Goal: Task Accomplishment & Management: Manage account settings

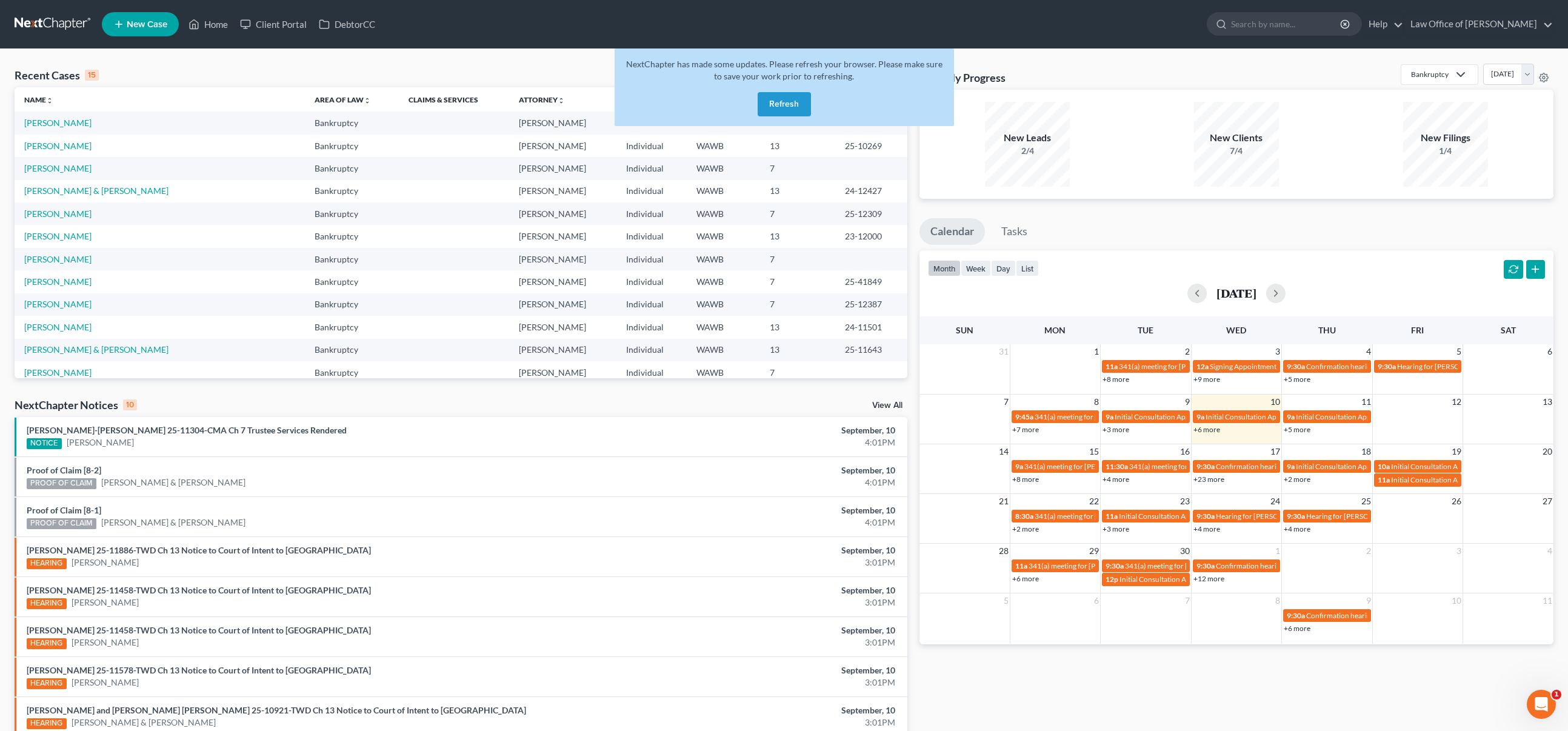
click at [786, 103] on button "Refresh" at bounding box center [784, 104] width 53 height 24
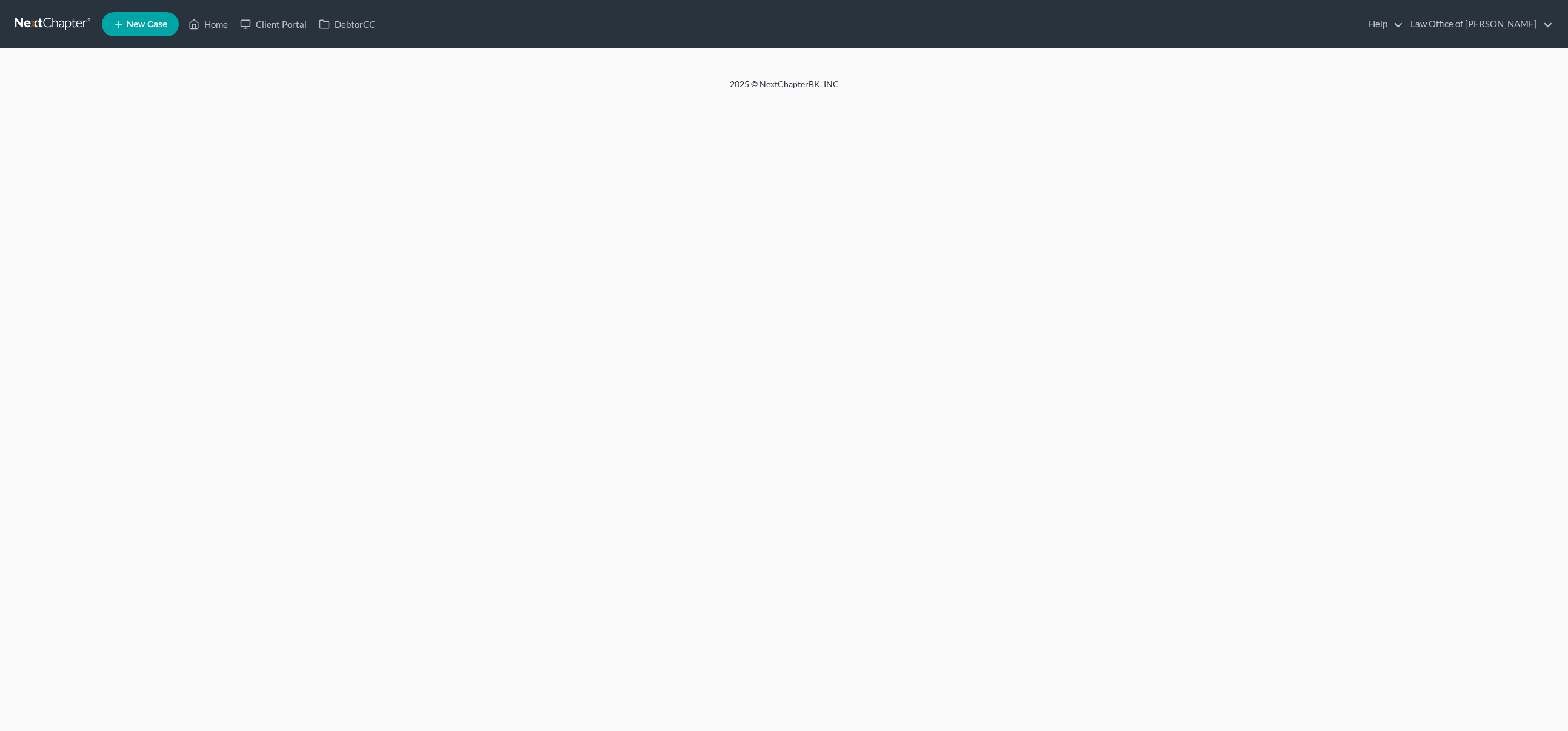
click at [783, 104] on div "Home New Case Client Portal DebtorCC Law Office of [PERSON_NAME] Tse [EMAIL_ADD…" at bounding box center [784, 365] width 1568 height 731
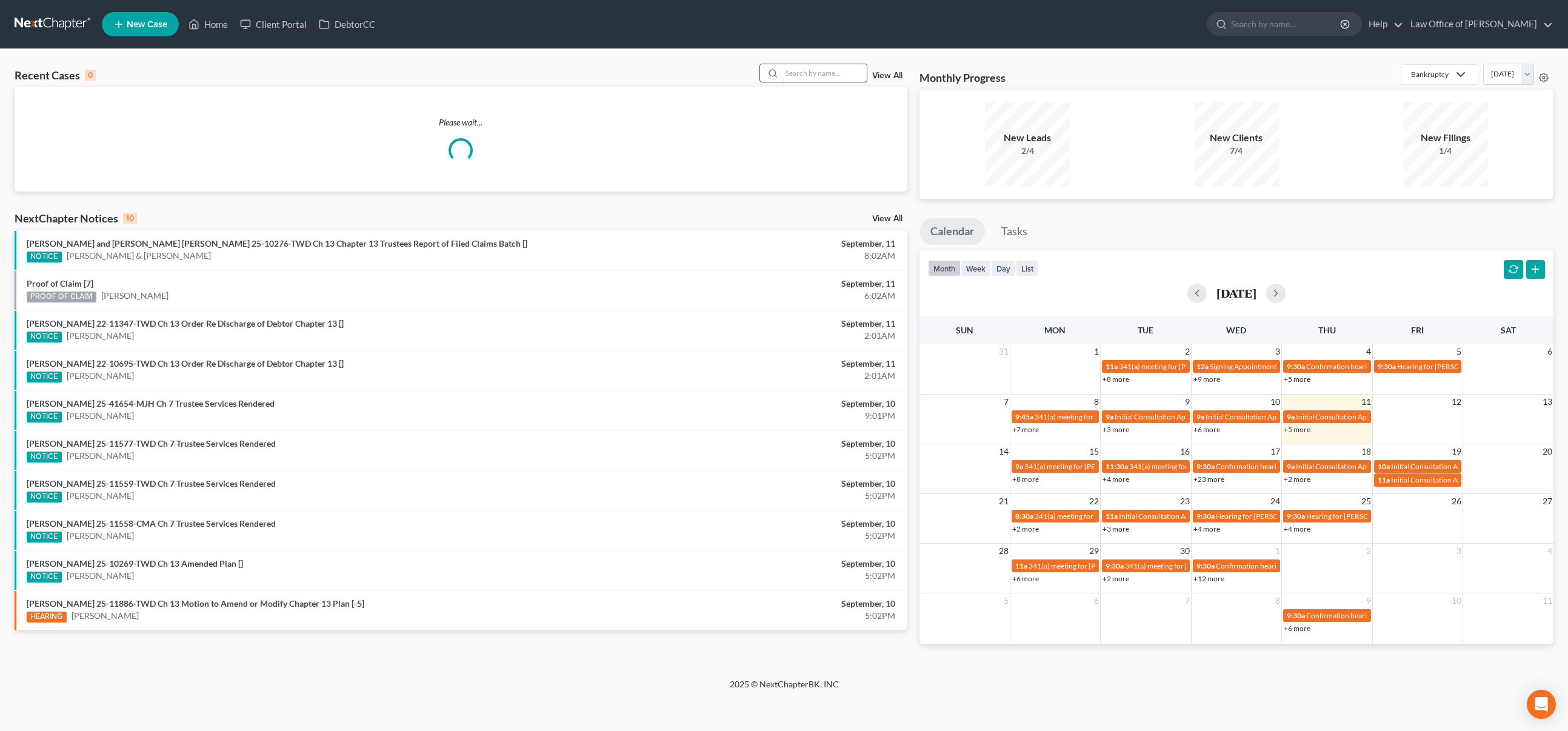
click at [790, 74] on input "search" at bounding box center [824, 73] width 85 height 17
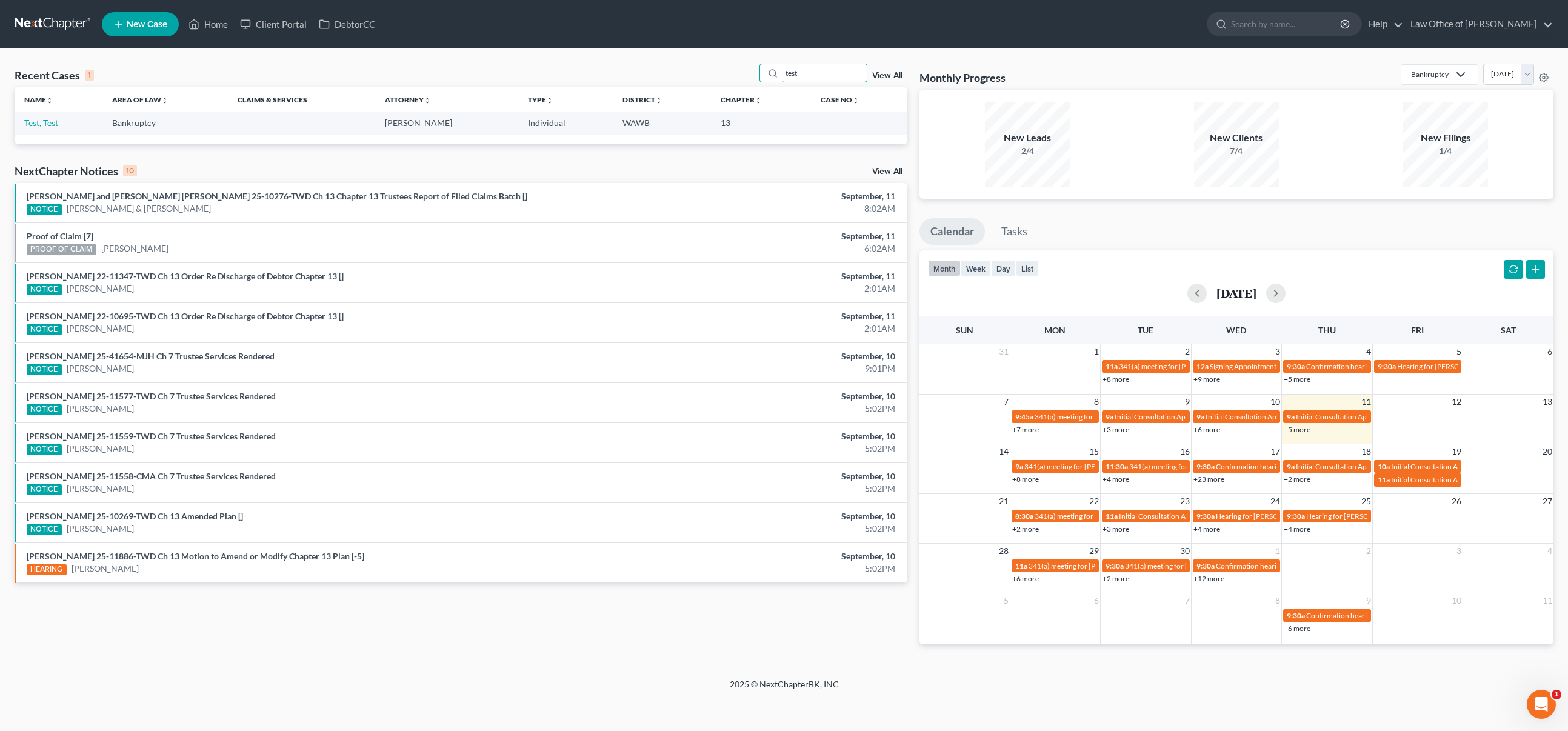
type input "test"
click at [42, 113] on td "Test, Test" at bounding box center [58, 123] width 88 height 23
click at [42, 120] on link "Test, Test" at bounding box center [41, 123] width 34 height 11
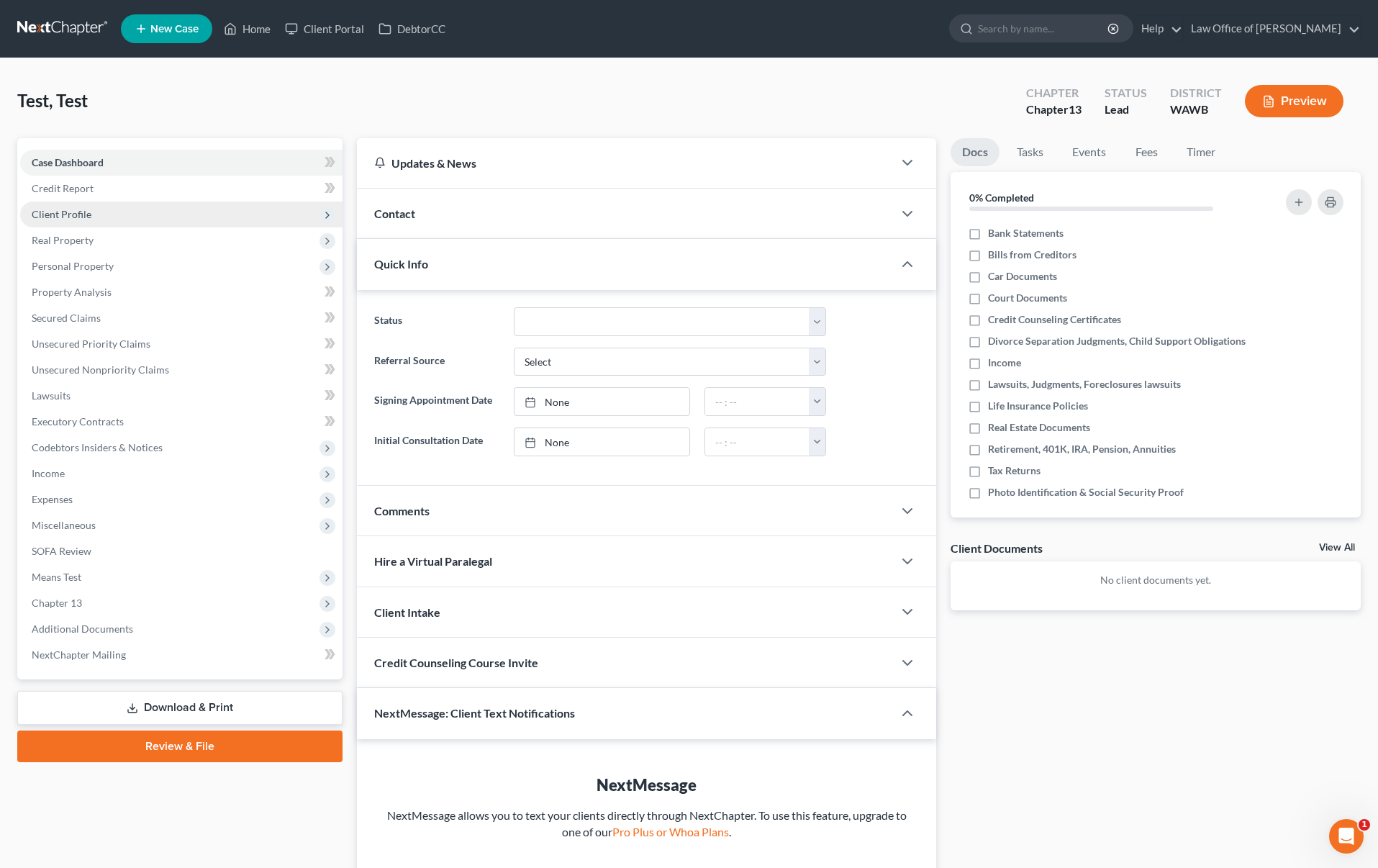
click at [140, 211] on span "Client Profile" at bounding box center [181, 215] width 323 height 26
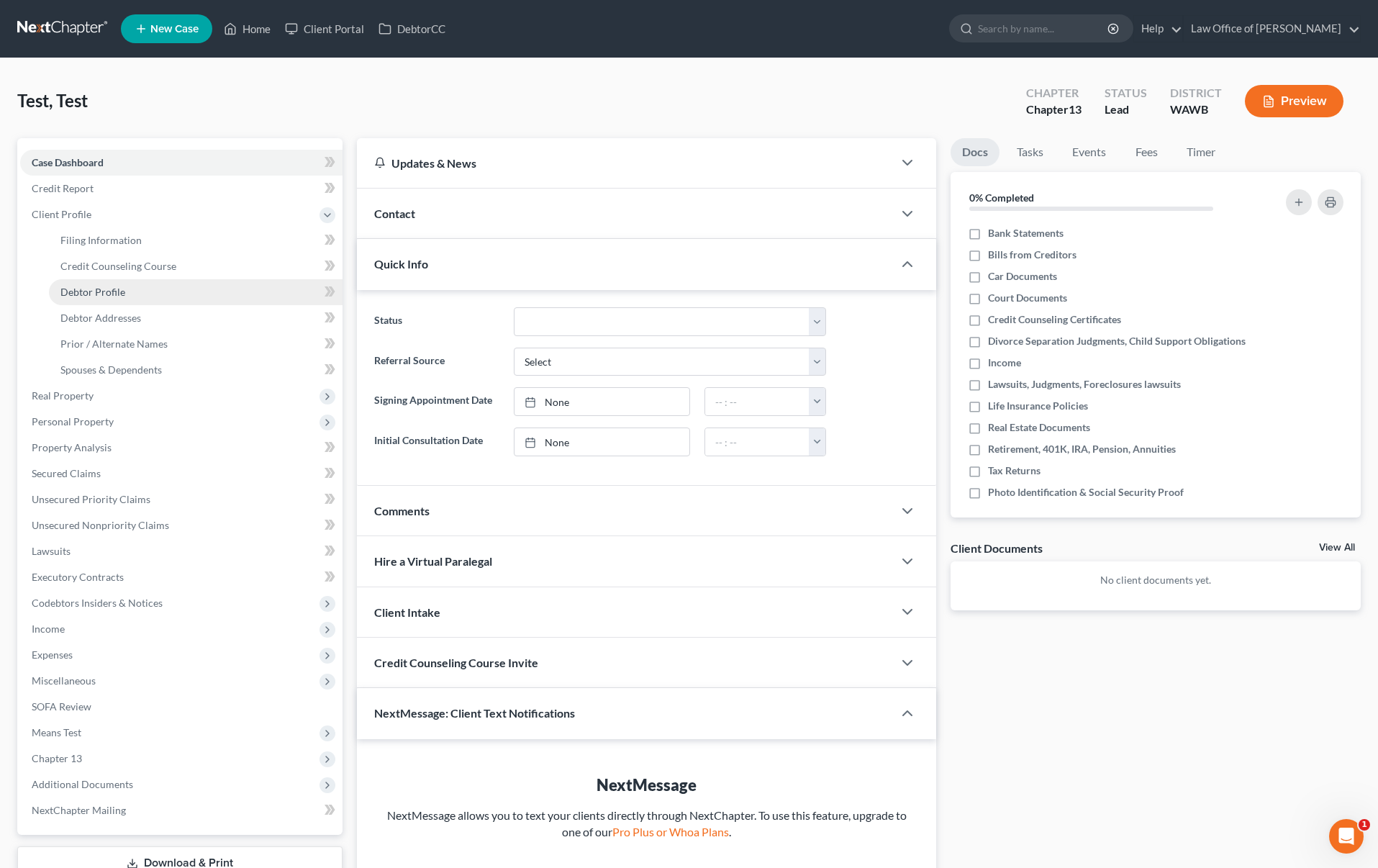
click at [129, 295] on link "Debtor Profile" at bounding box center [196, 292] width 294 height 26
select select "1"
select select "2"
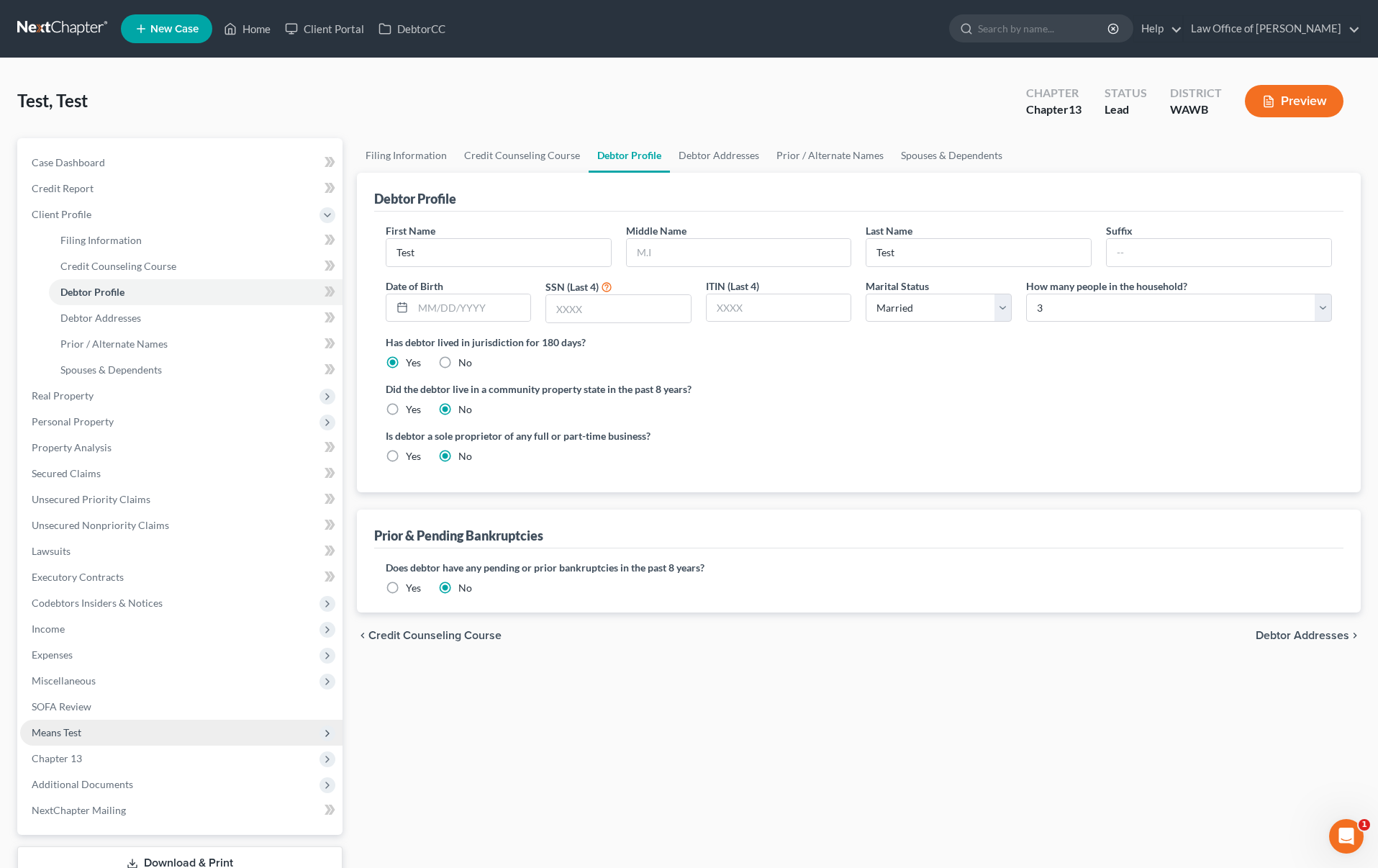
click at [80, 723] on span "Means Test" at bounding box center [181, 733] width 323 height 26
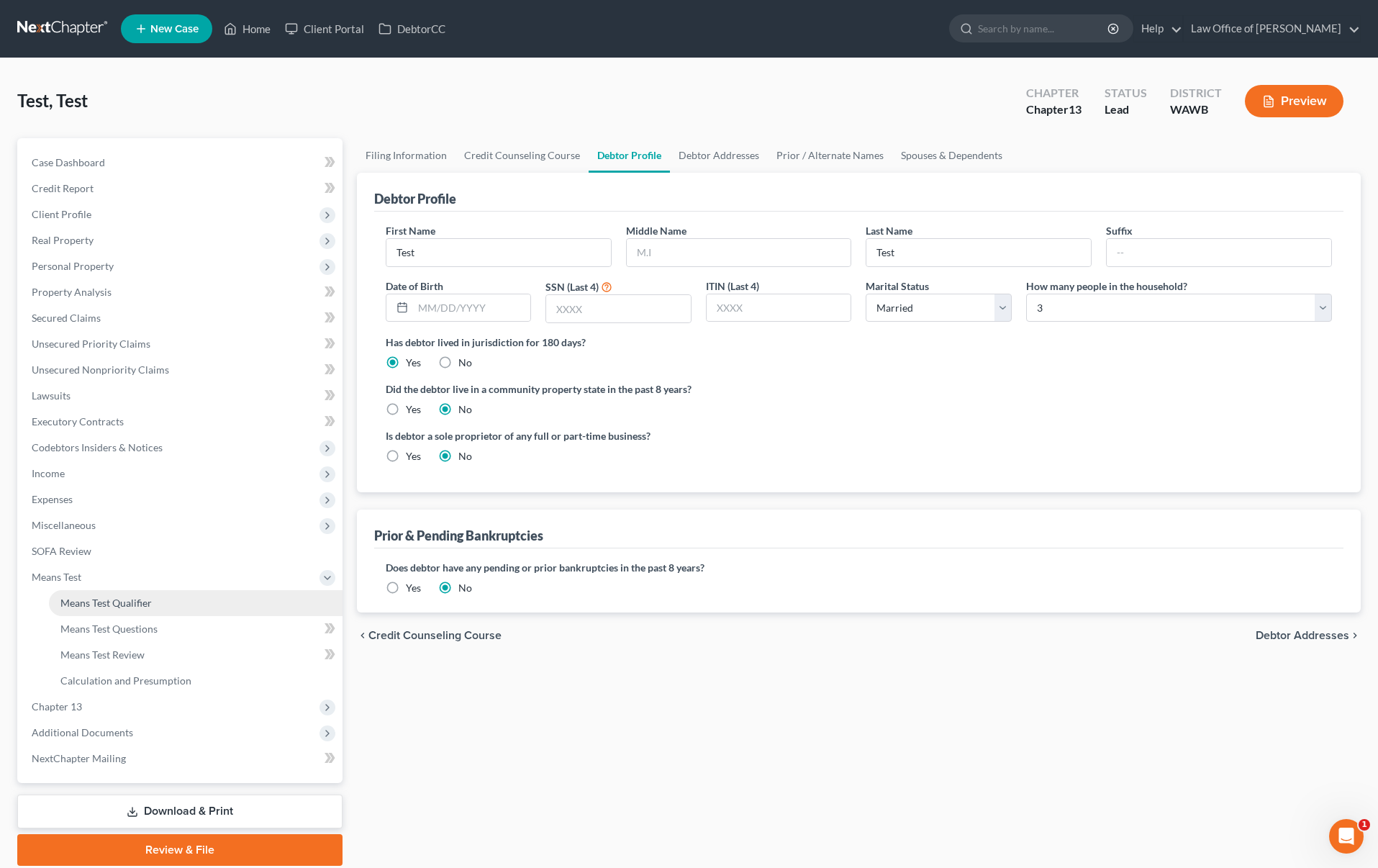
click at [87, 603] on span "Means Test Qualifier" at bounding box center [105, 603] width 91 height 13
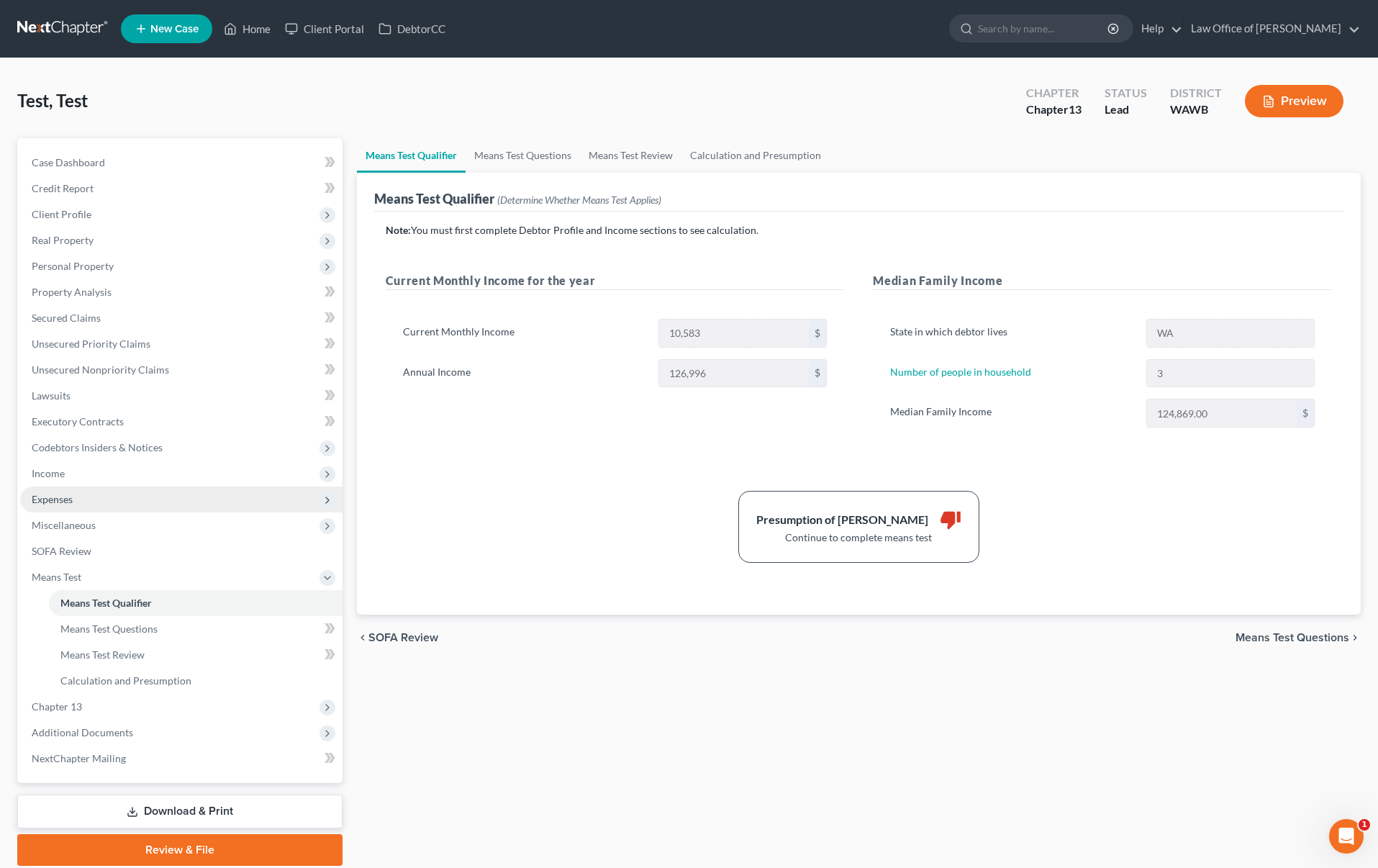
click at [124, 490] on span "Expenses" at bounding box center [181, 499] width 323 height 26
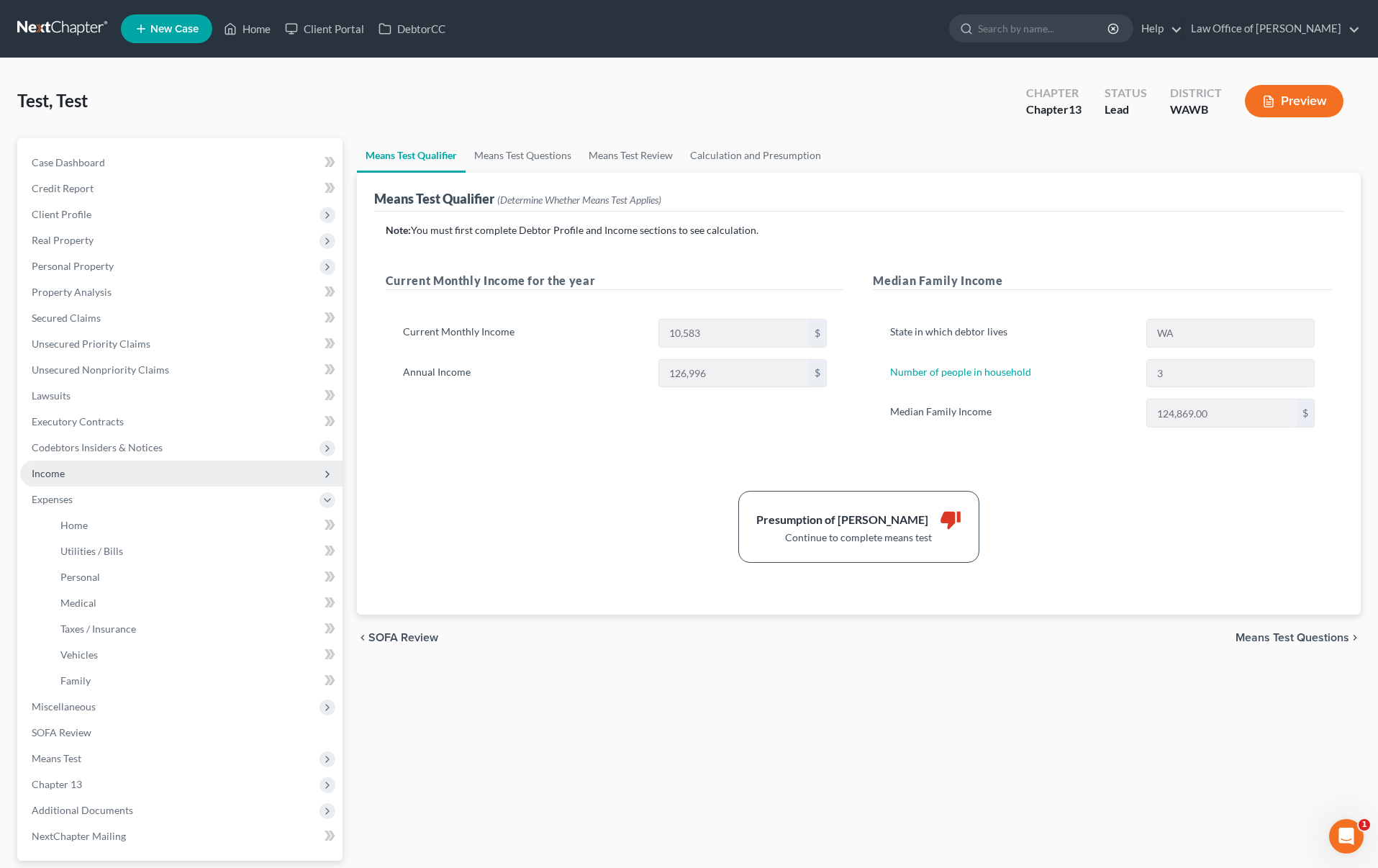
click at [123, 471] on span "Income" at bounding box center [181, 473] width 323 height 26
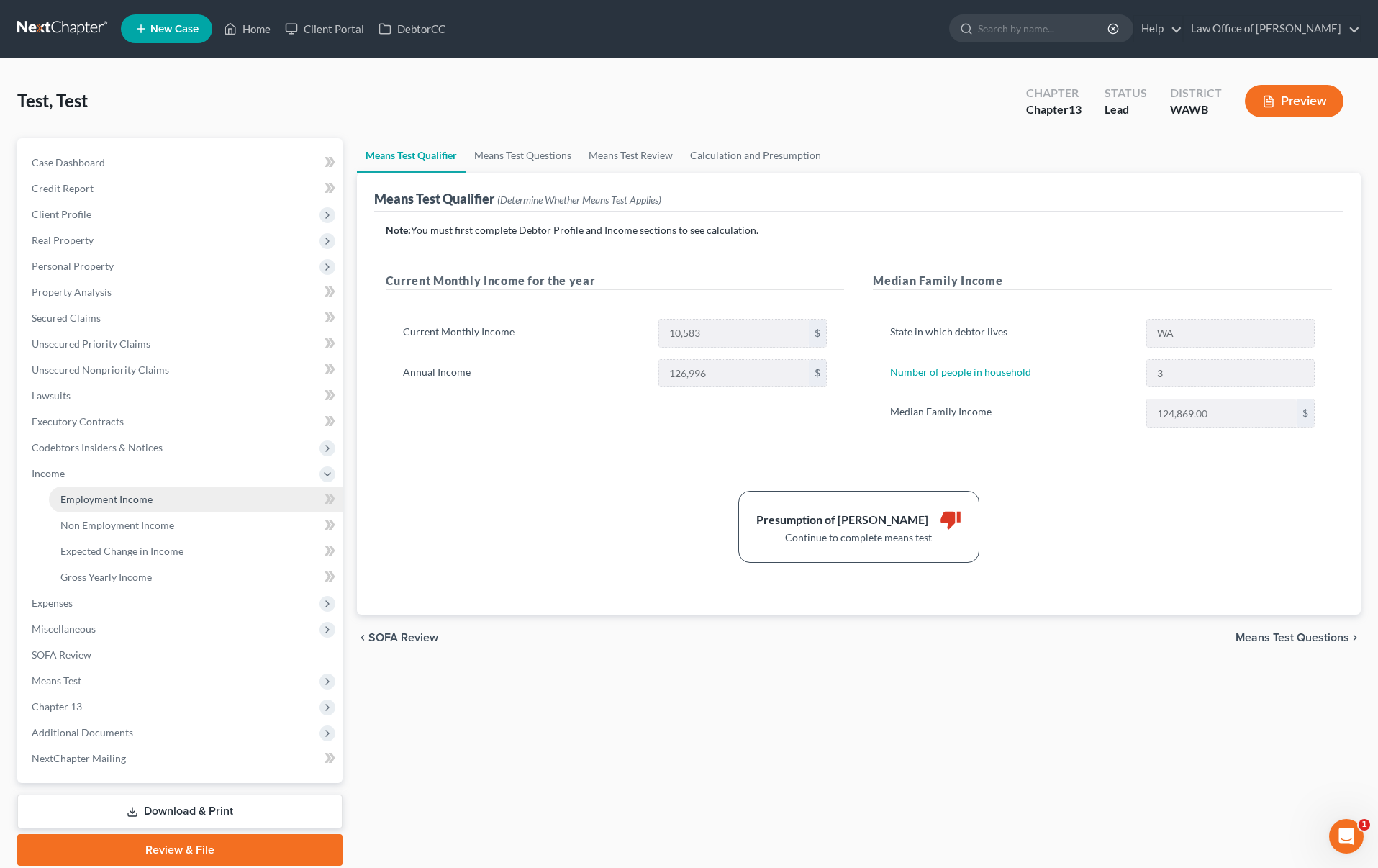
click at [153, 497] on link "Employment Income" at bounding box center [196, 499] width 294 height 26
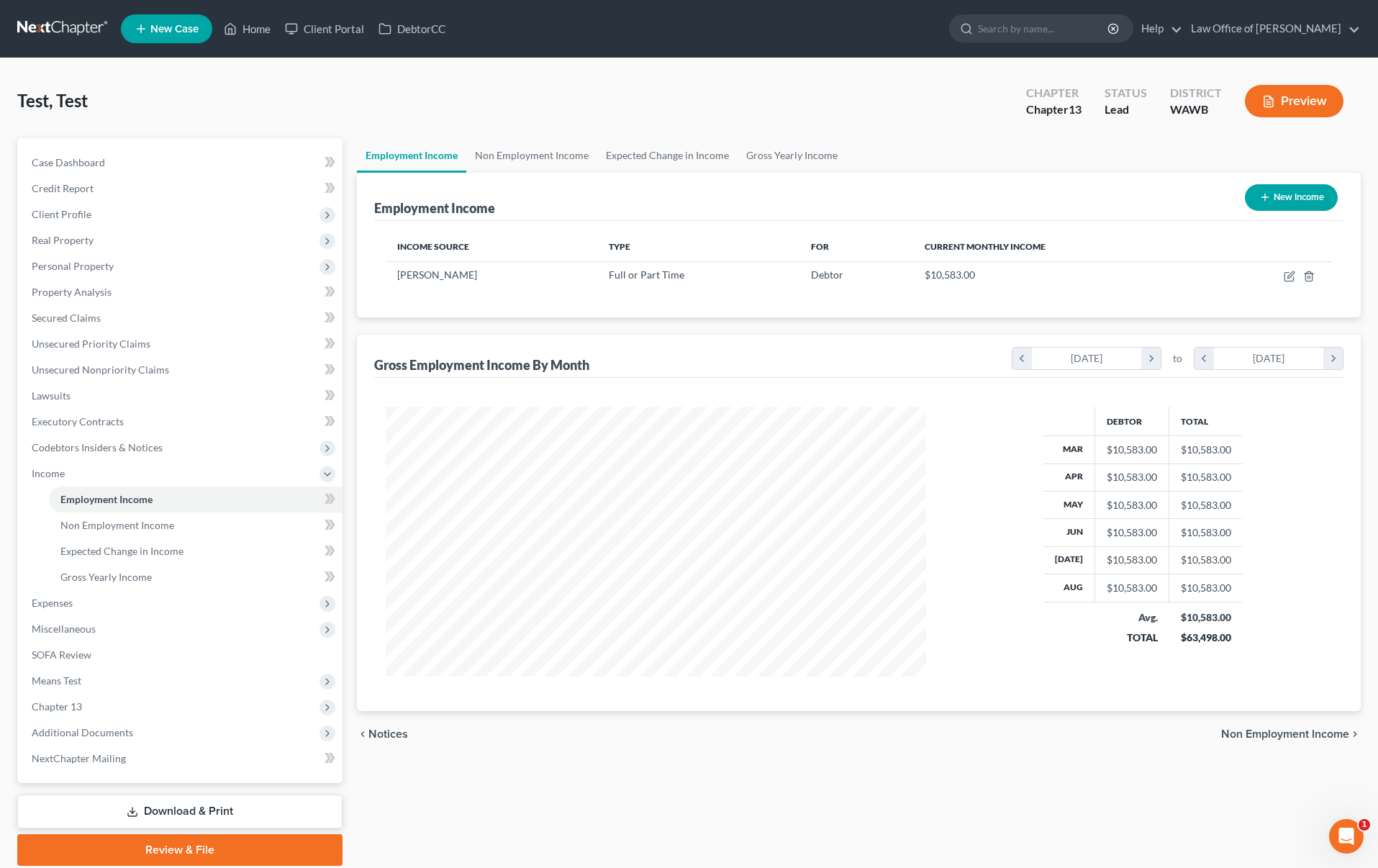
scroll to position [270, 569]
click at [521, 160] on link "Non Employment Income" at bounding box center [532, 155] width 131 height 34
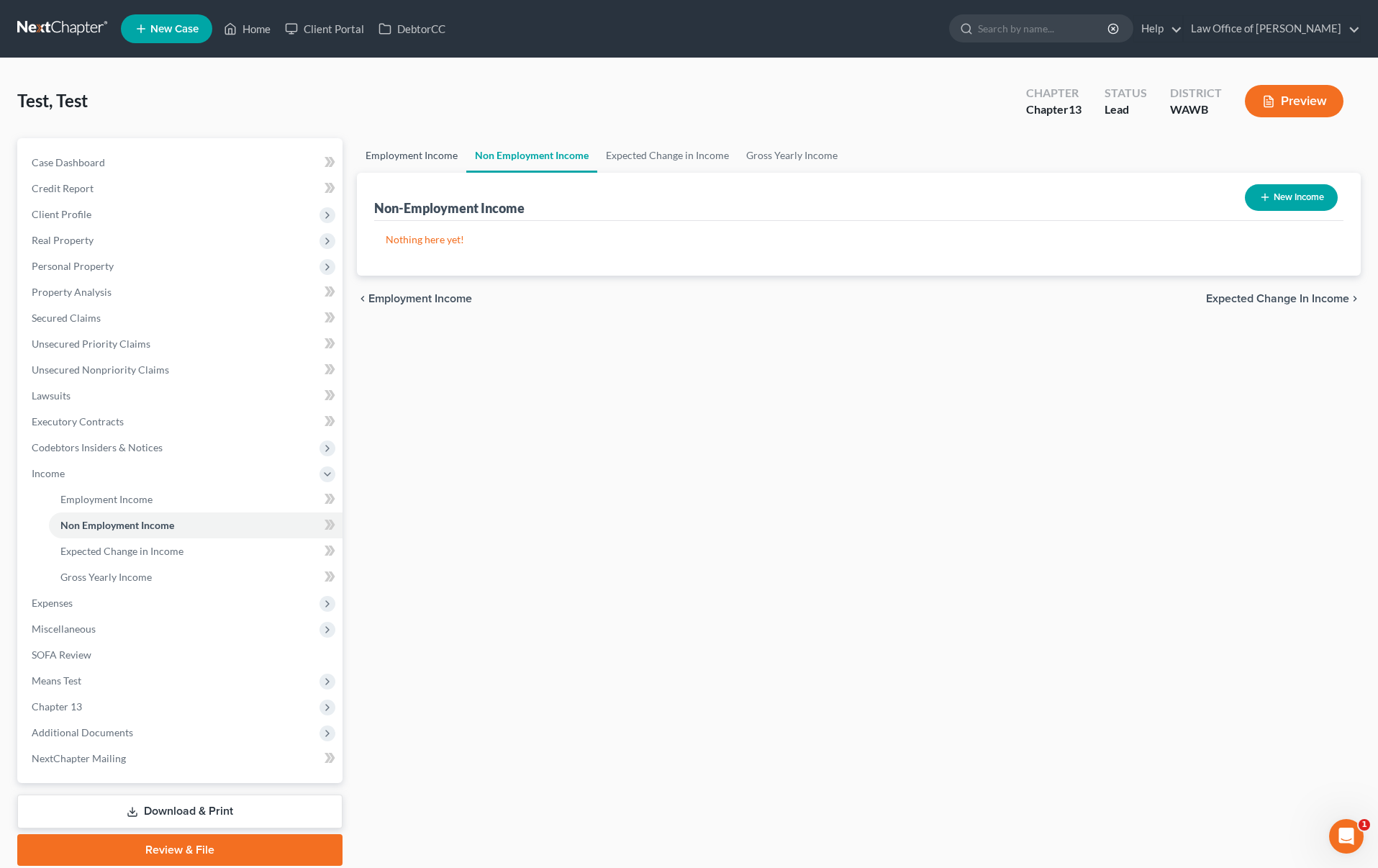
click at [405, 160] on link "Employment Income" at bounding box center [411, 155] width 109 height 34
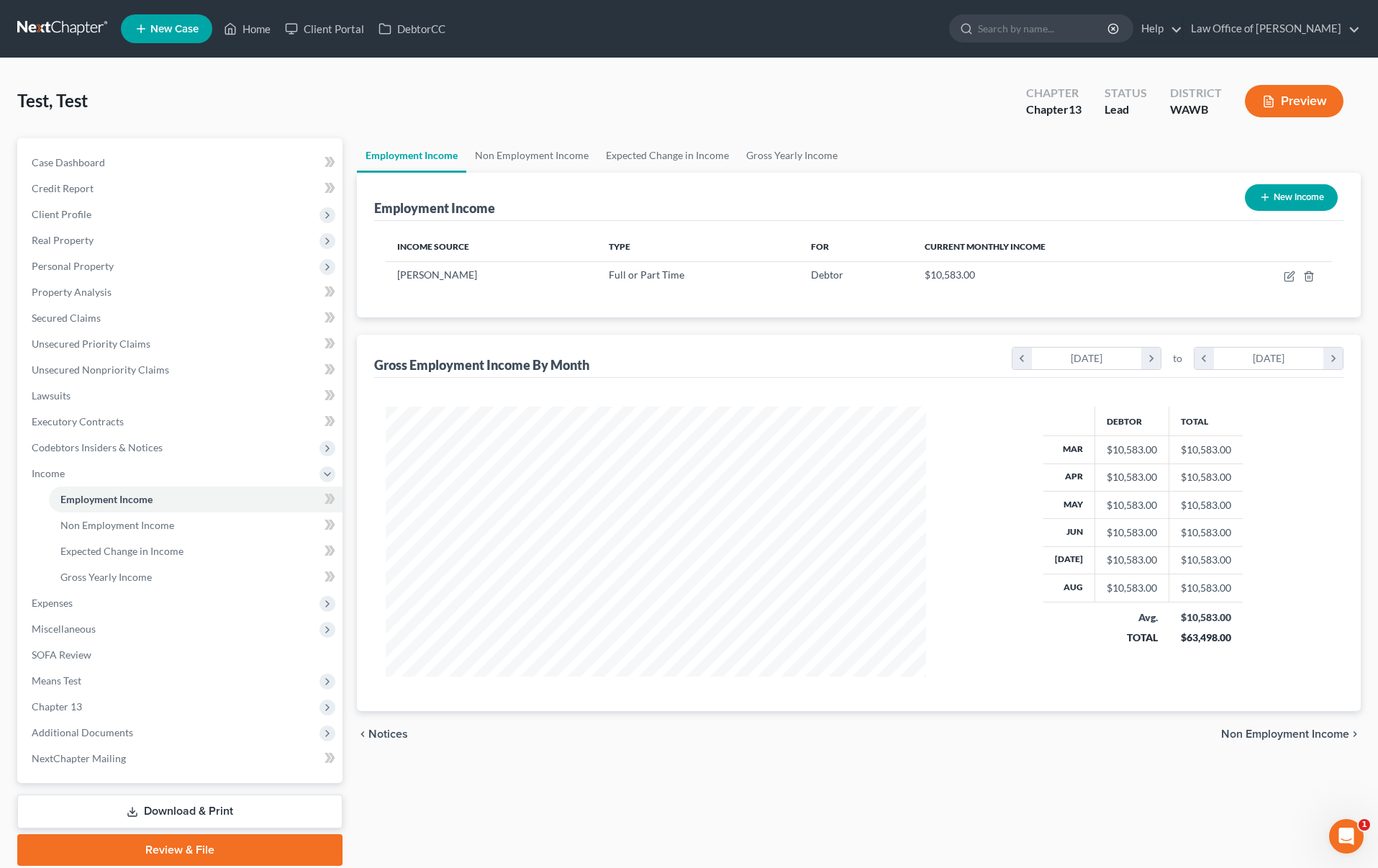
scroll to position [270, 569]
click at [1289, 274] on icon "button" at bounding box center [1290, 276] width 12 height 12
select select "0"
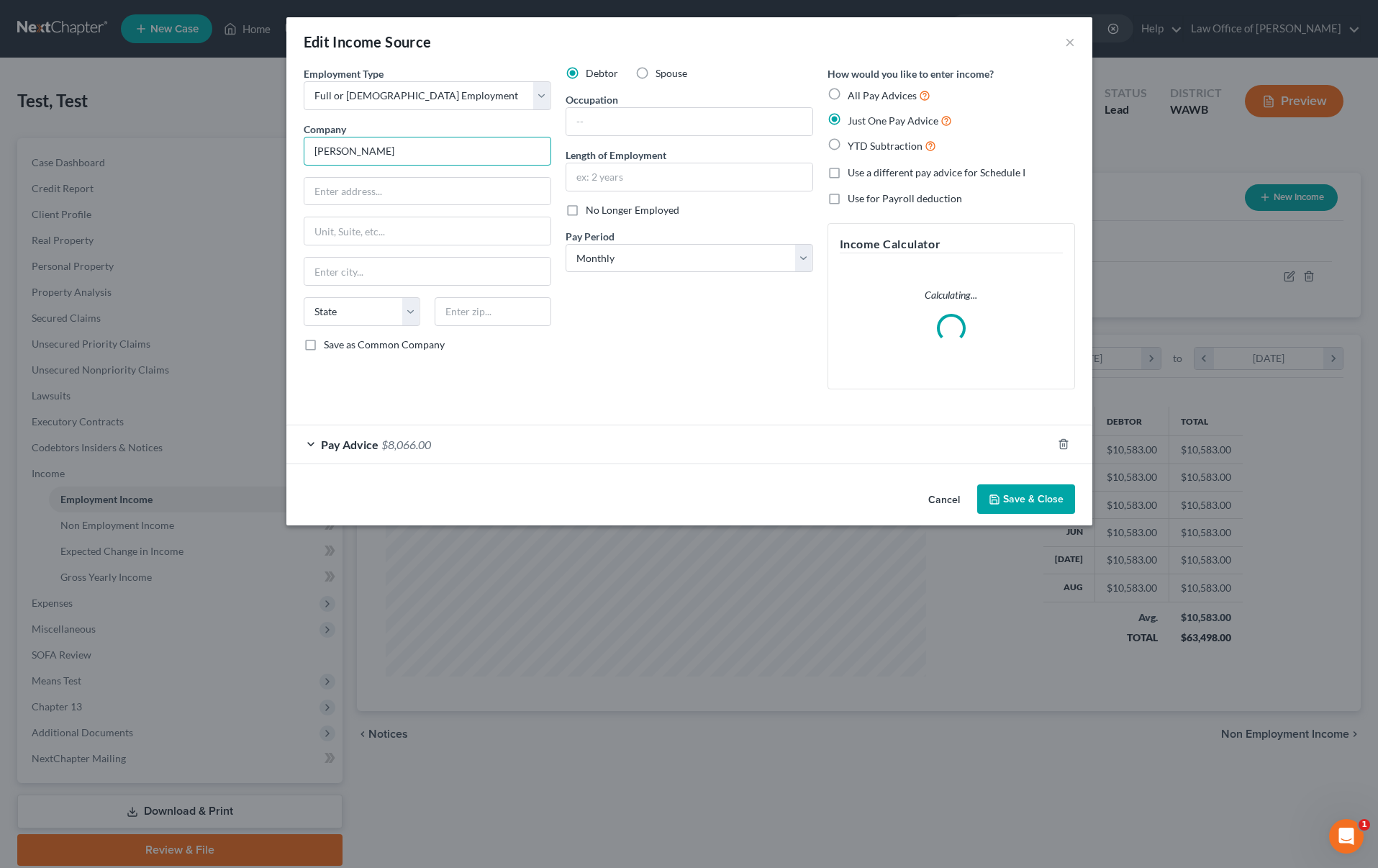
drag, startPoint x: 406, startPoint y: 153, endPoint x: 184, endPoint y: 142, distance: 222.3
click at [184, 142] on div "Edit Income Source × Employment Type * Select Full or [DEMOGRAPHIC_DATA] Employ…" at bounding box center [689, 434] width 1378 height 868
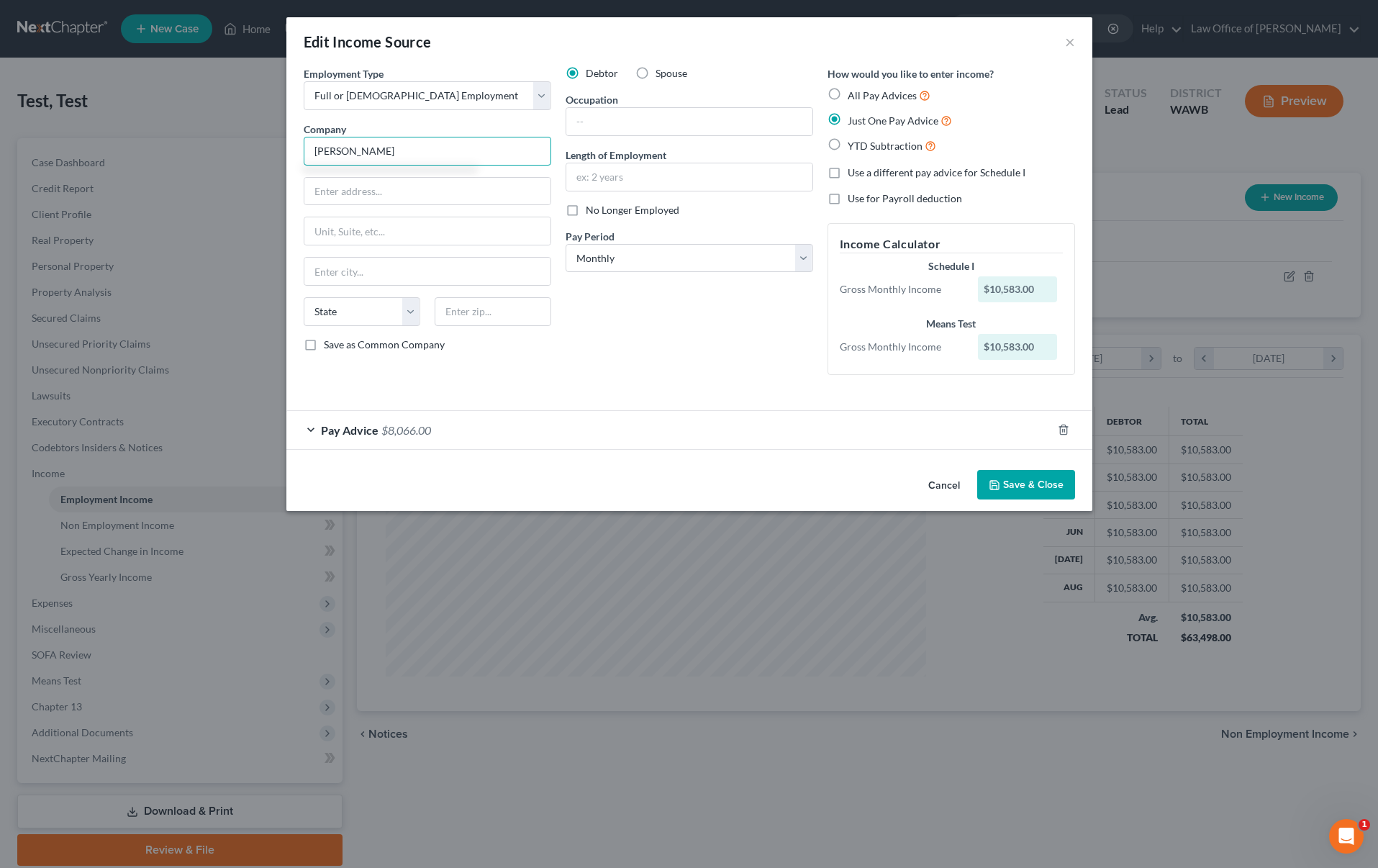
type input "[PERSON_NAME]"
click at [467, 438] on div "Pay Advice $8,066.00" at bounding box center [670, 430] width 766 height 38
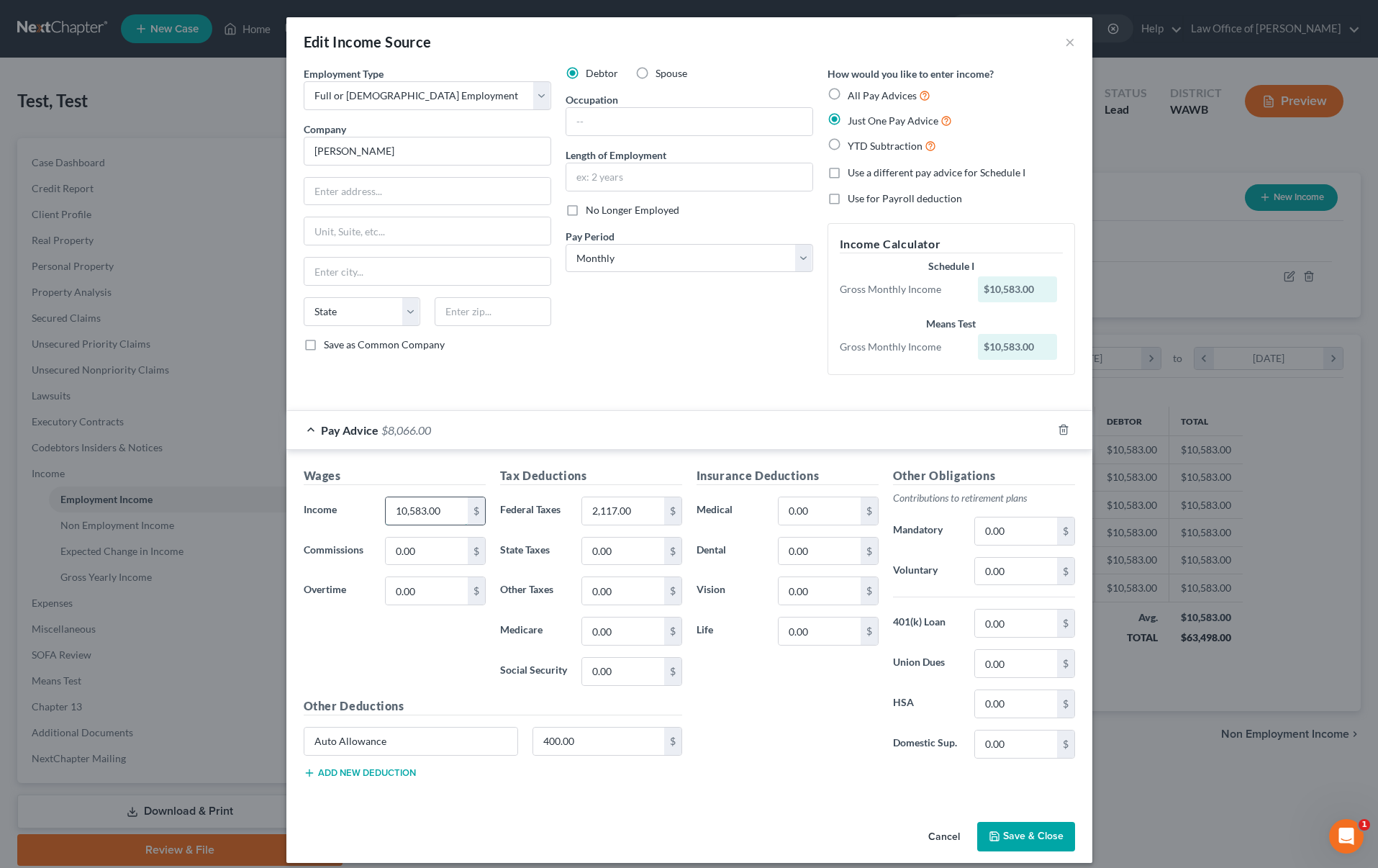
click at [448, 515] on input "10,583.00" at bounding box center [426, 511] width 81 height 27
type input "11,794"
click at [638, 516] on input "2,117.00" at bounding box center [623, 511] width 81 height 27
type input "2,359"
click at [1029, 835] on button "Save & Close" at bounding box center [1027, 837] width 98 height 31
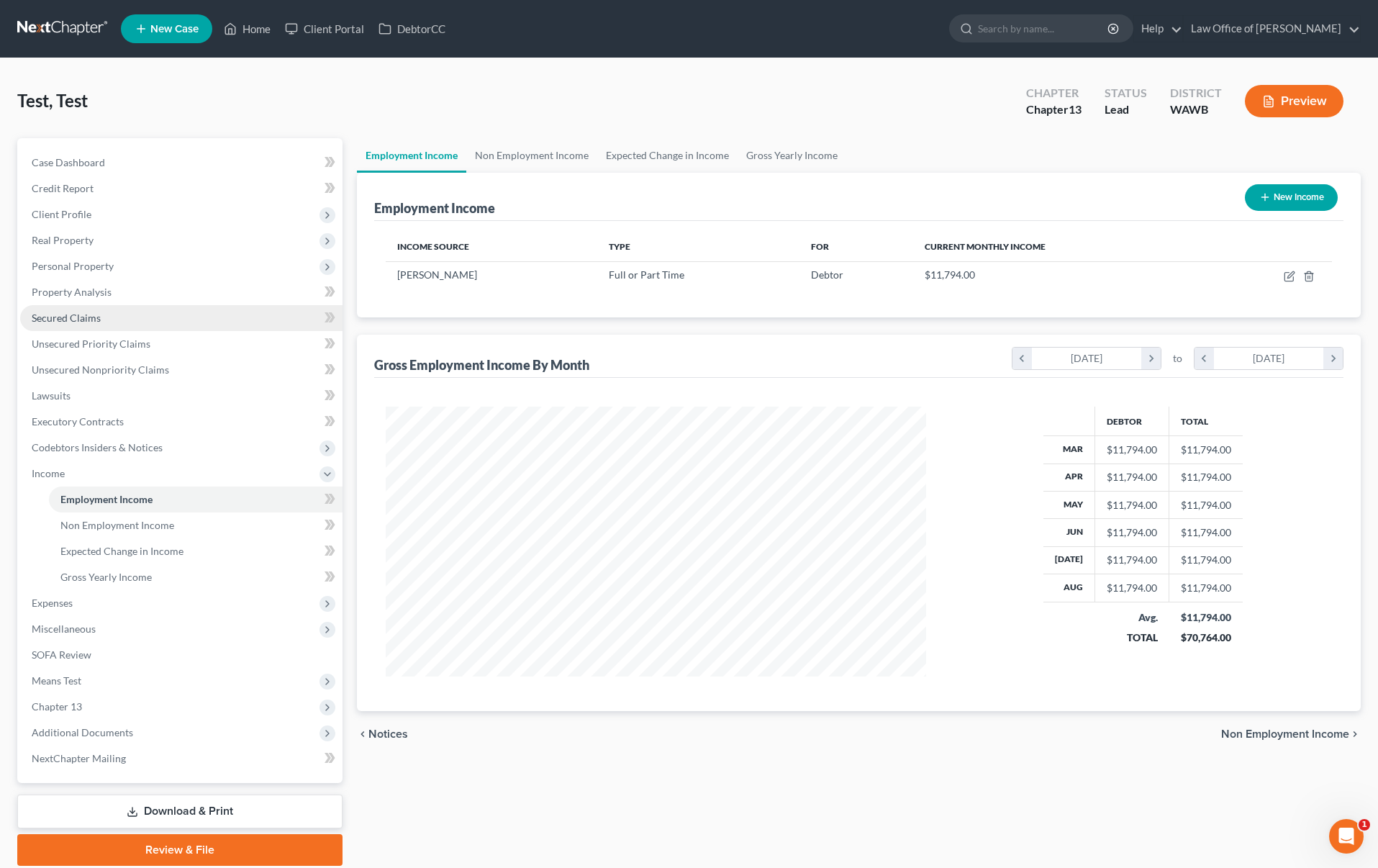
click at [121, 306] on link "Secured Claims" at bounding box center [181, 318] width 323 height 26
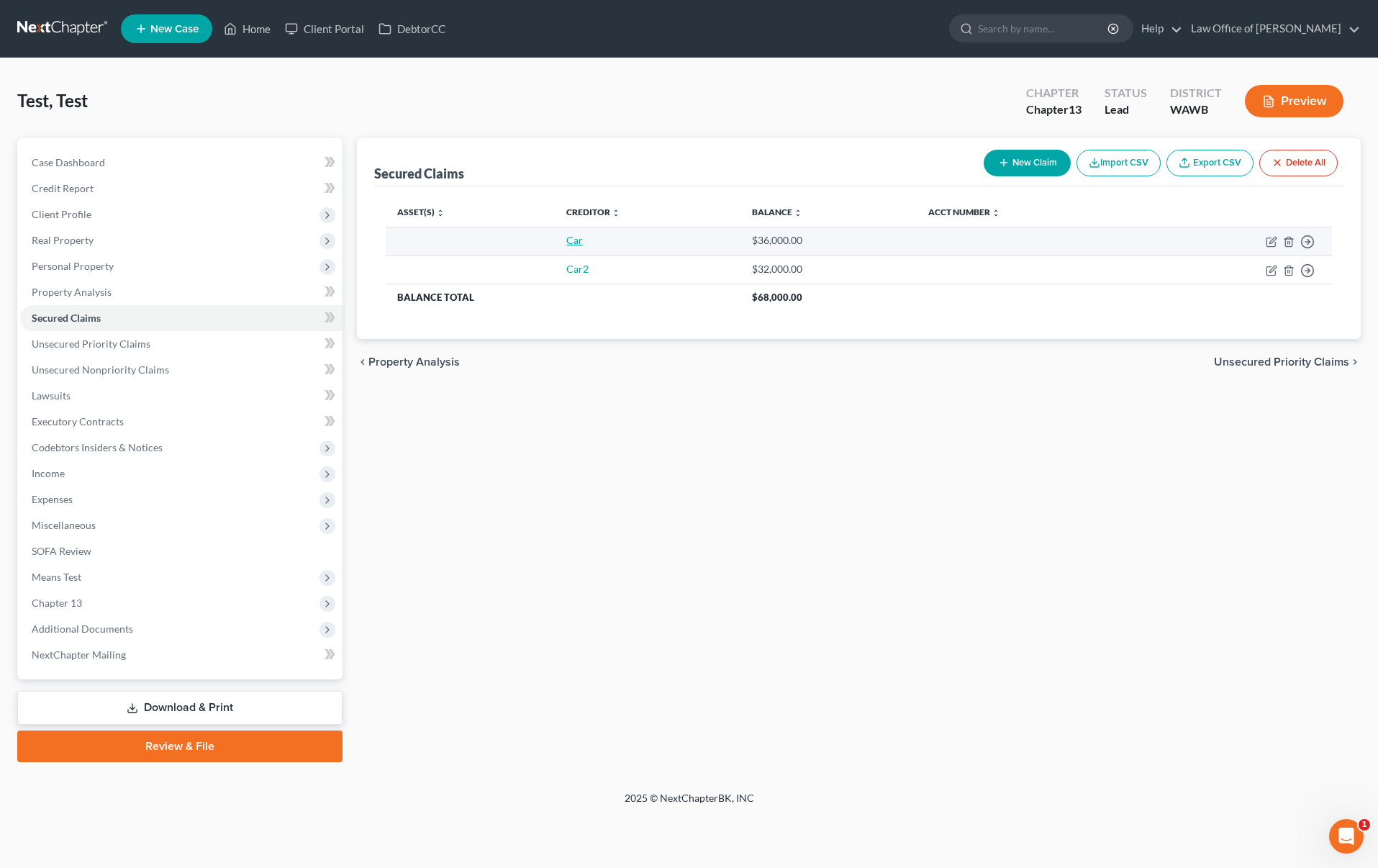
click at [571, 242] on link "Car" at bounding box center [575, 241] width 16 height 13
select select "0"
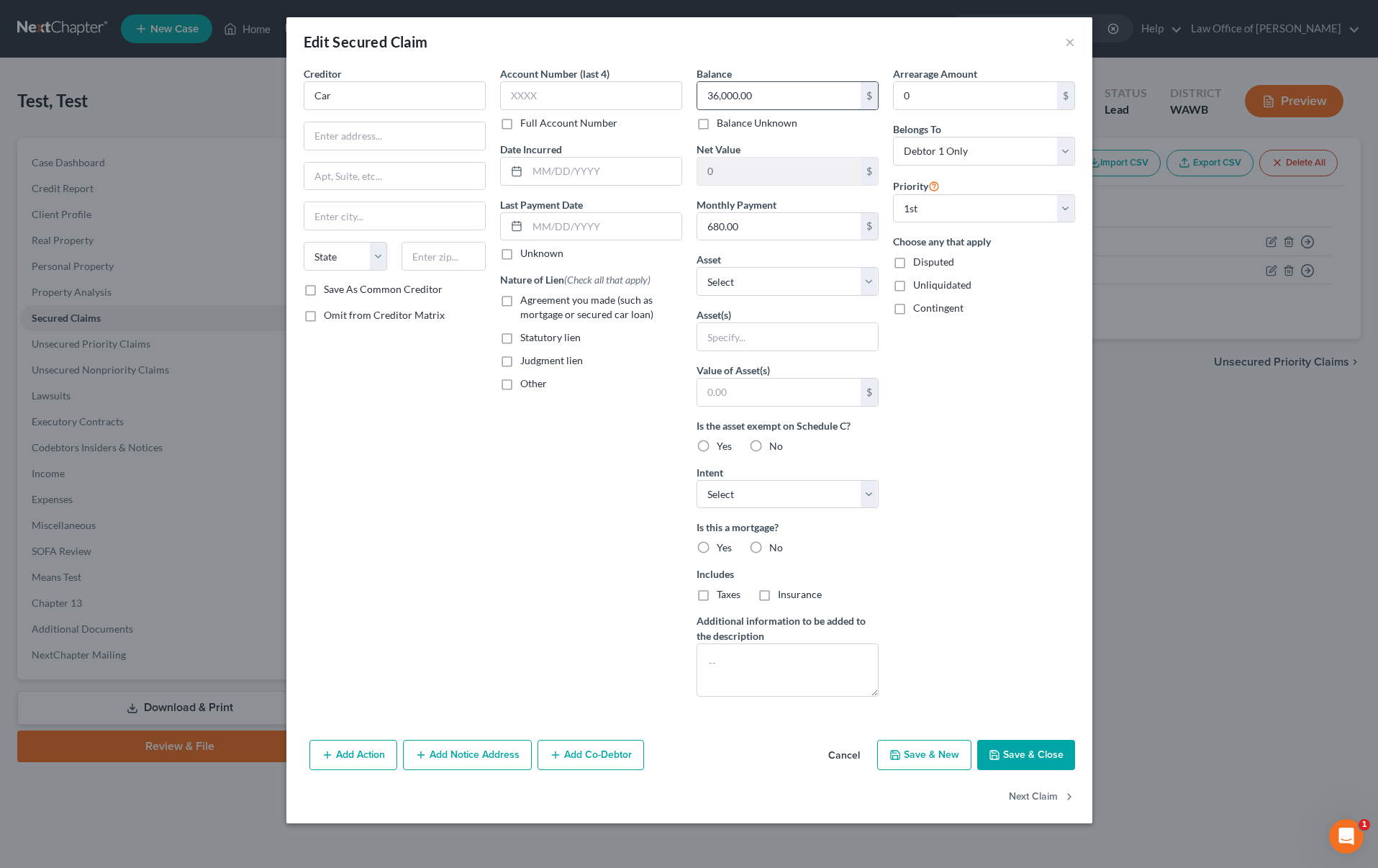
click at [766, 91] on input "36,000.00" at bounding box center [779, 96] width 163 height 27
type input "25,000"
click at [756, 223] on input "680.00" at bounding box center [779, 226] width 163 height 27
type input "886"
click at [1042, 749] on button "Save & Close" at bounding box center [1027, 755] width 98 height 31
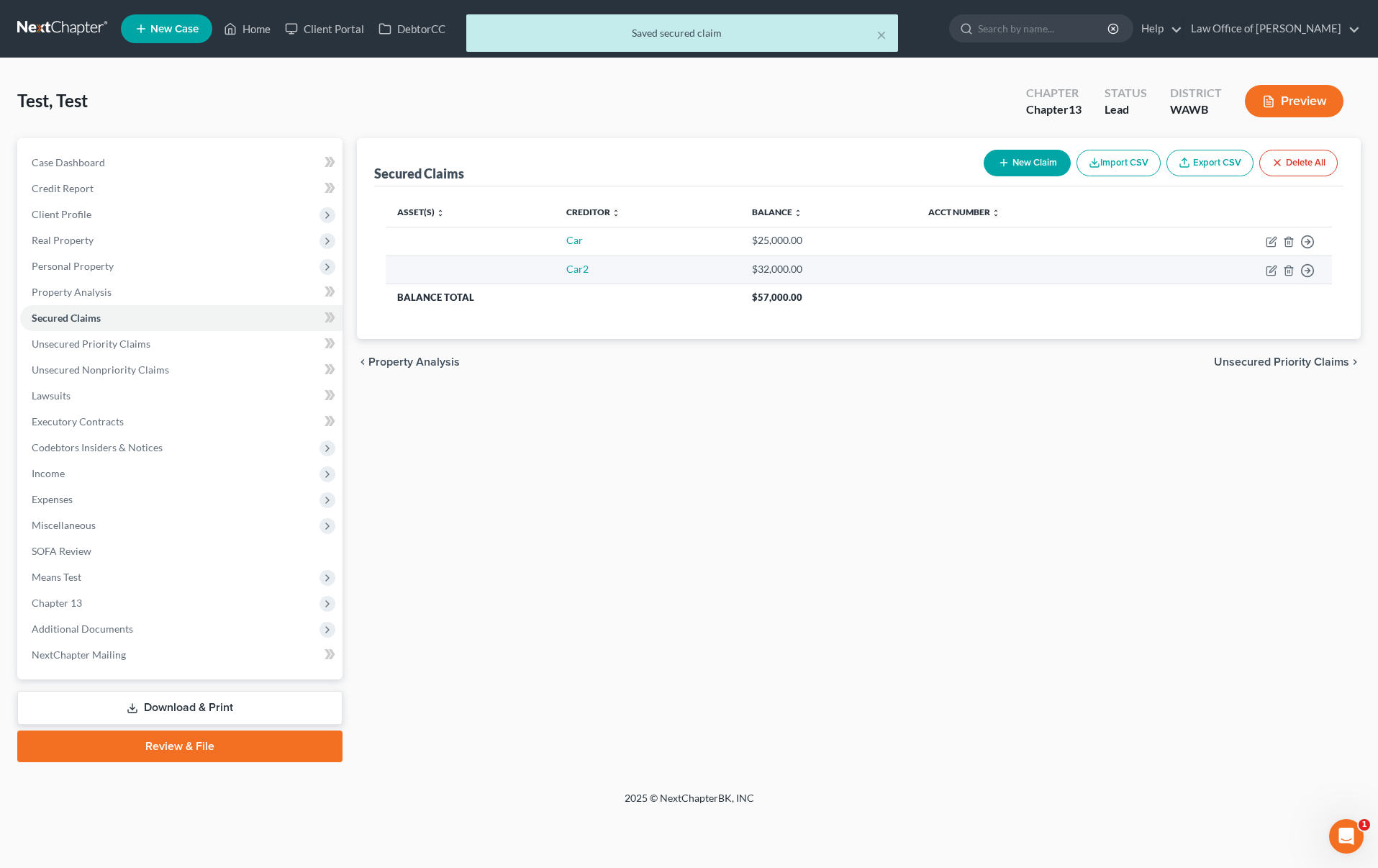
click at [561, 267] on td "Car2" at bounding box center [647, 270] width 185 height 29
click at [574, 267] on link "Car2" at bounding box center [578, 270] width 23 height 13
select select "0"
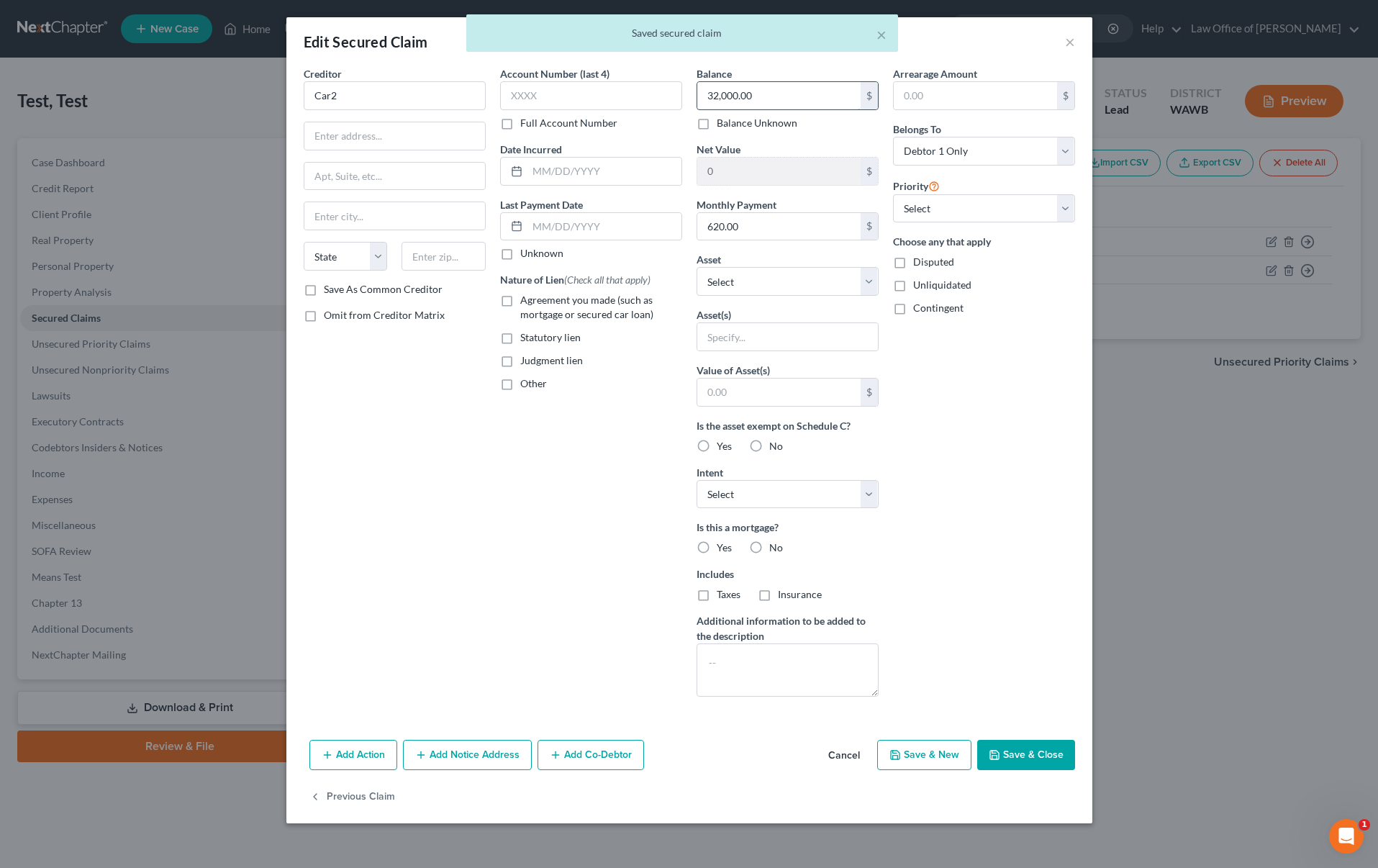
click at [771, 92] on input "32,000.00" at bounding box center [779, 96] width 163 height 27
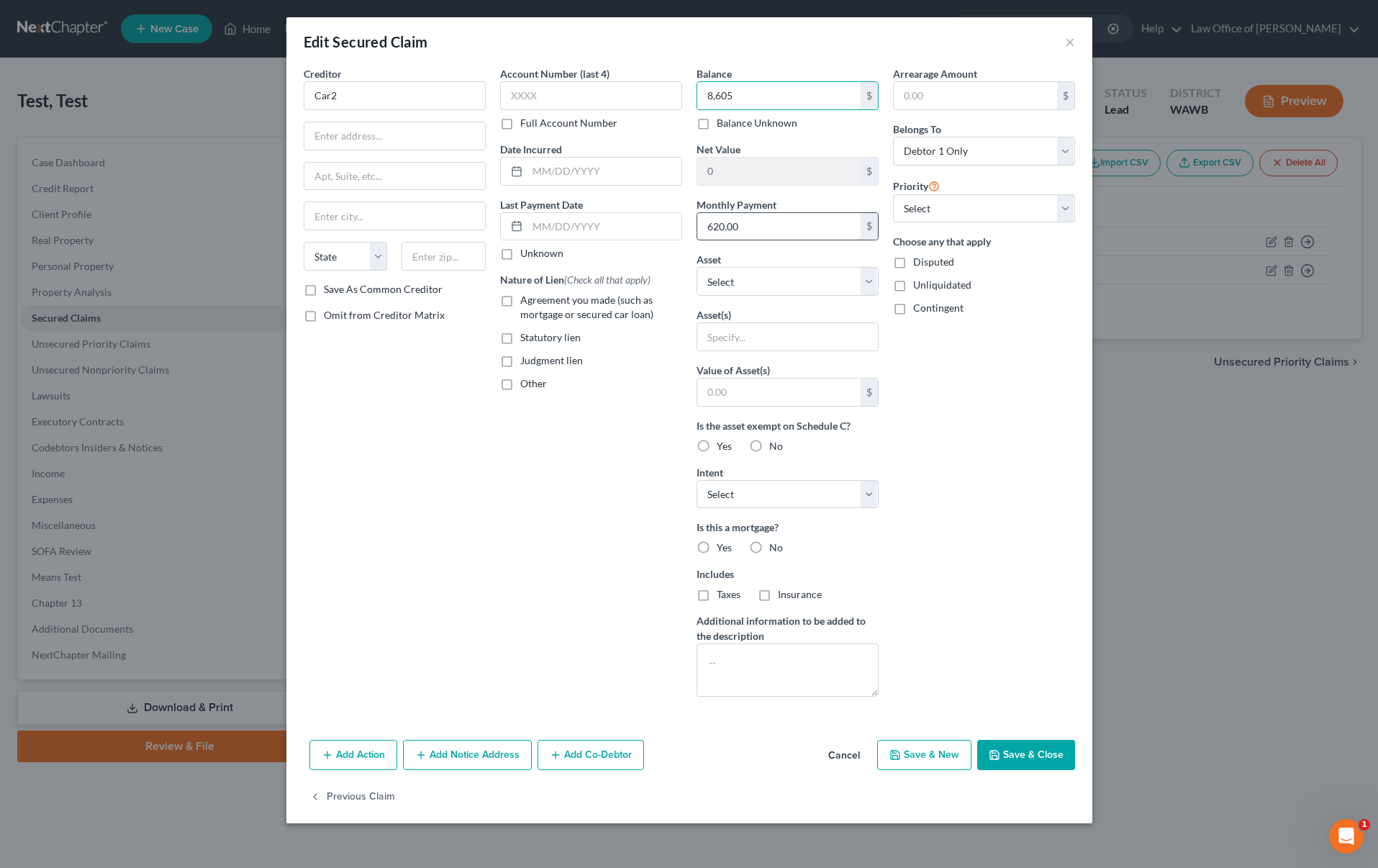
type input "8,605"
click at [741, 225] on input "620.00" at bounding box center [779, 226] width 163 height 27
type input "239"
click at [1008, 749] on button "Save & Close" at bounding box center [1027, 755] width 98 height 31
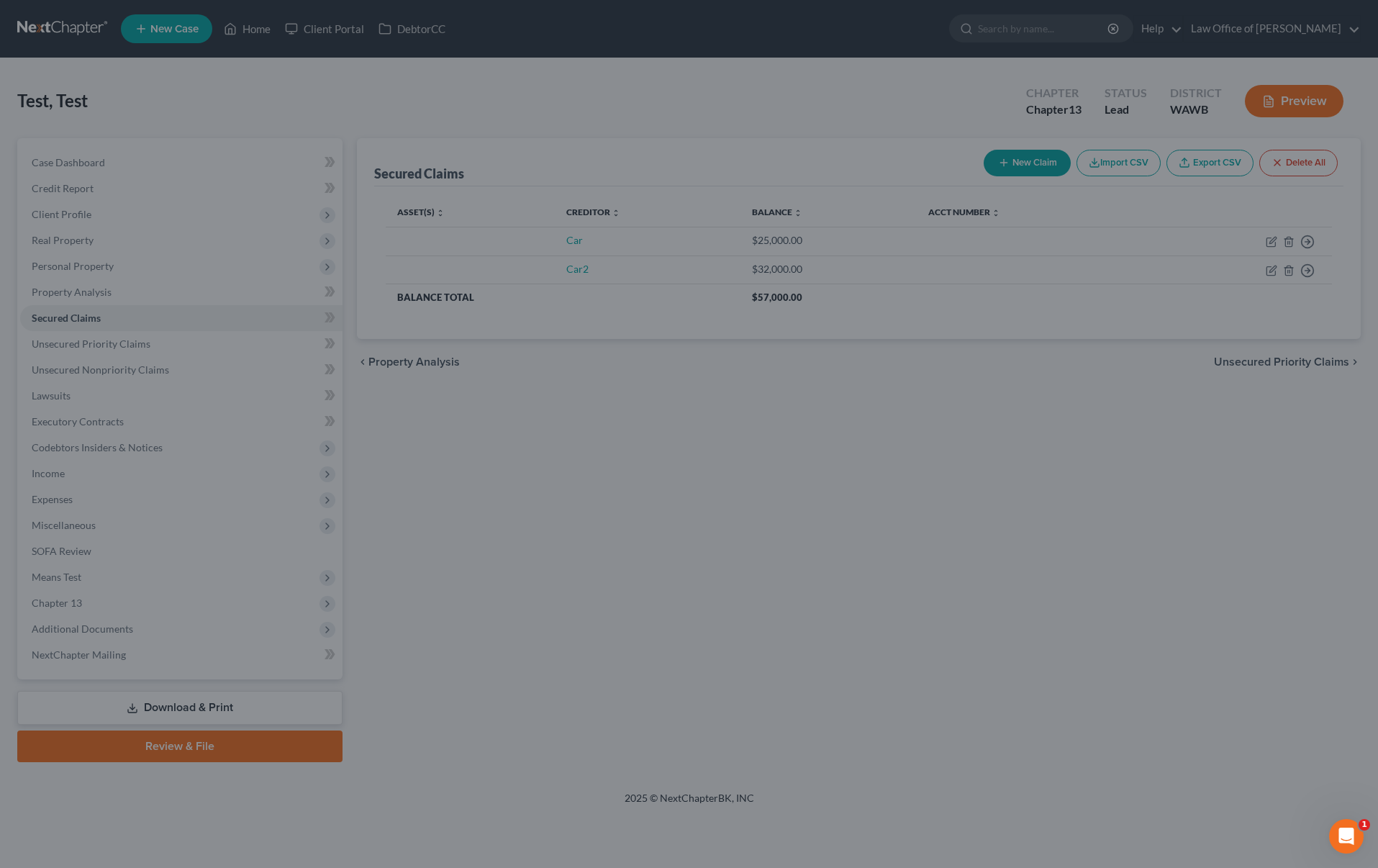
type input "8,605.00"
type input "239.00"
type input "0"
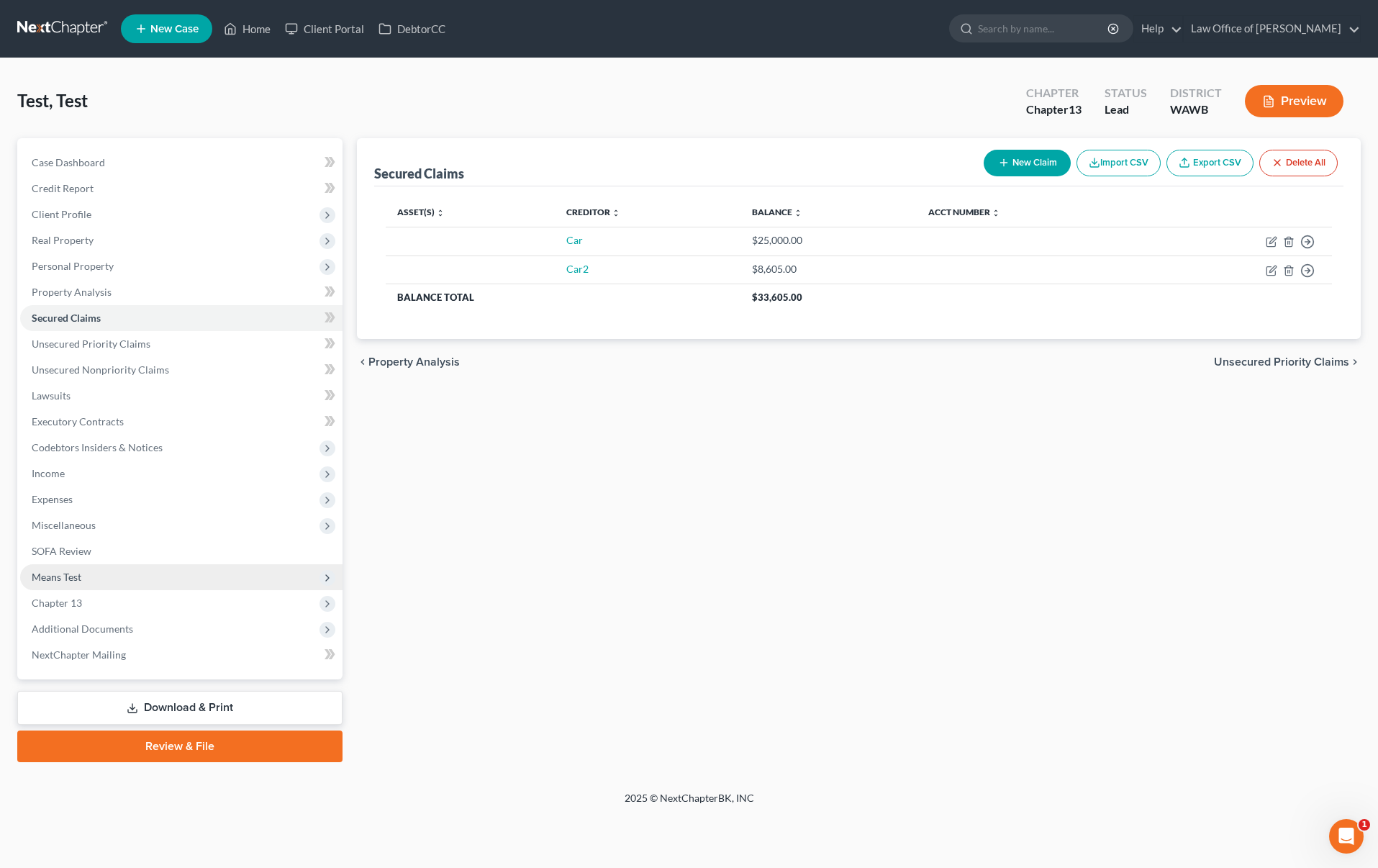
click at [134, 578] on span "Means Test" at bounding box center [181, 577] width 323 height 26
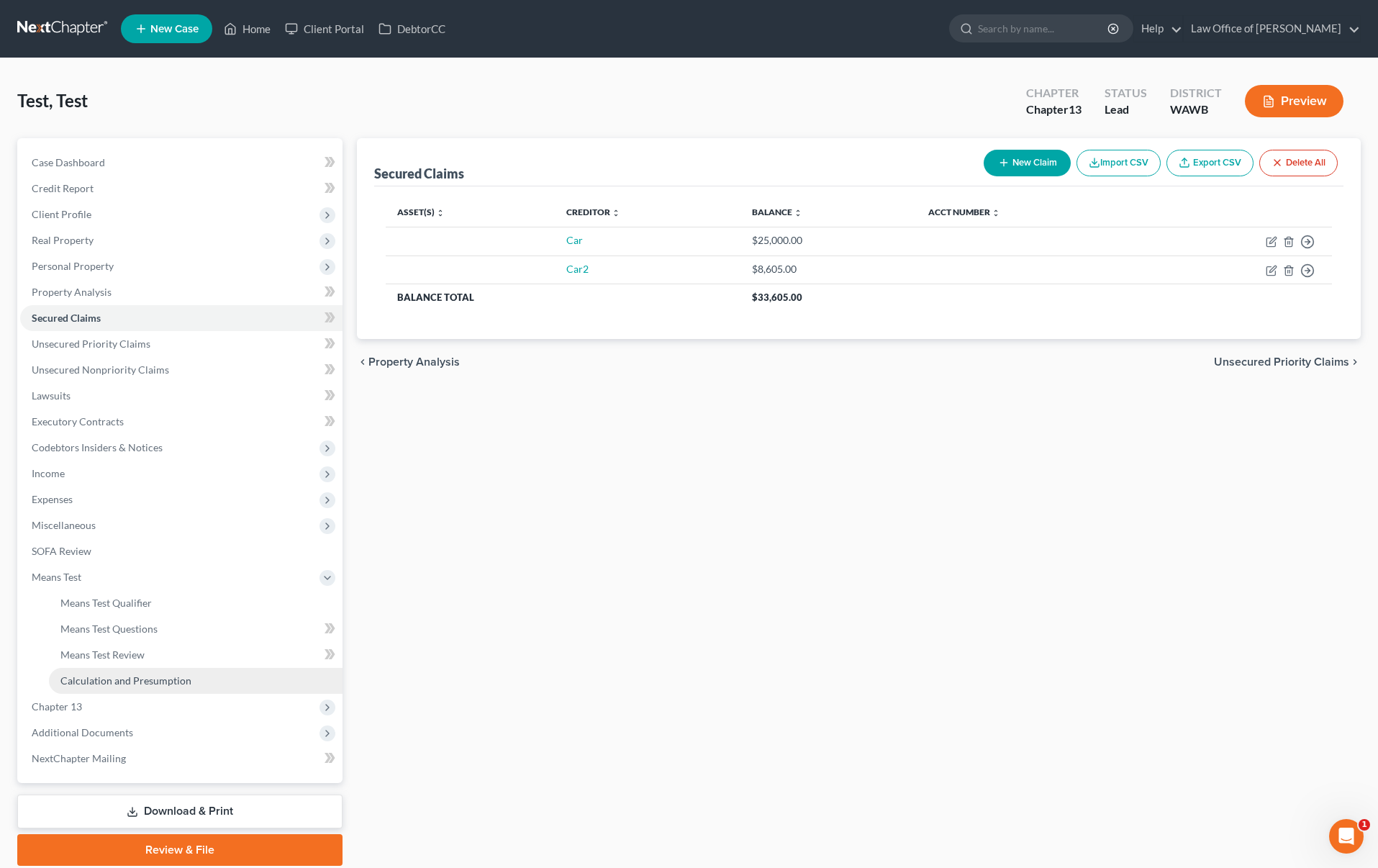
click at [123, 675] on span "Calculation and Presumption" at bounding box center [125, 681] width 131 height 13
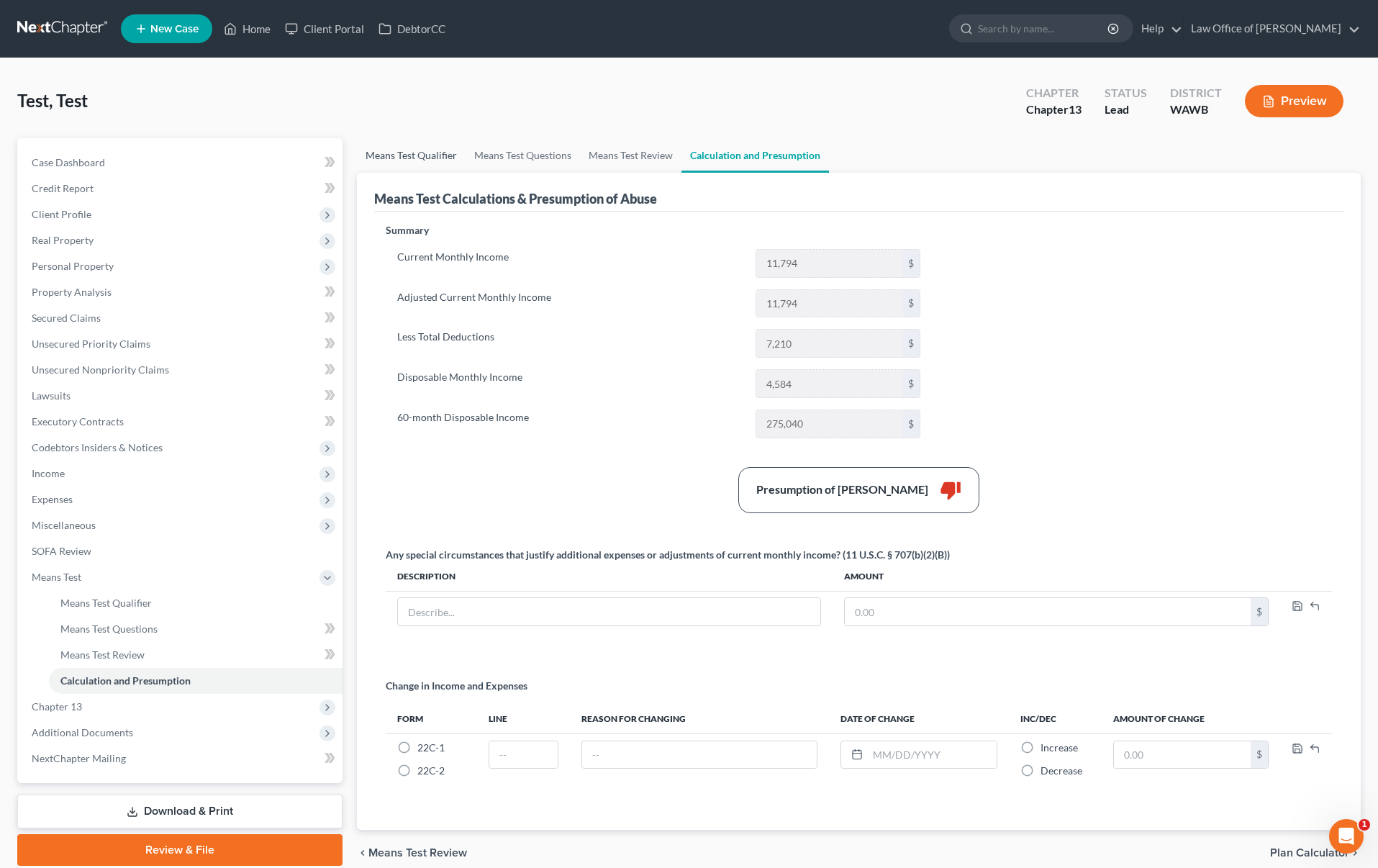
click at [406, 152] on link "Means Test Qualifier" at bounding box center [411, 155] width 109 height 34
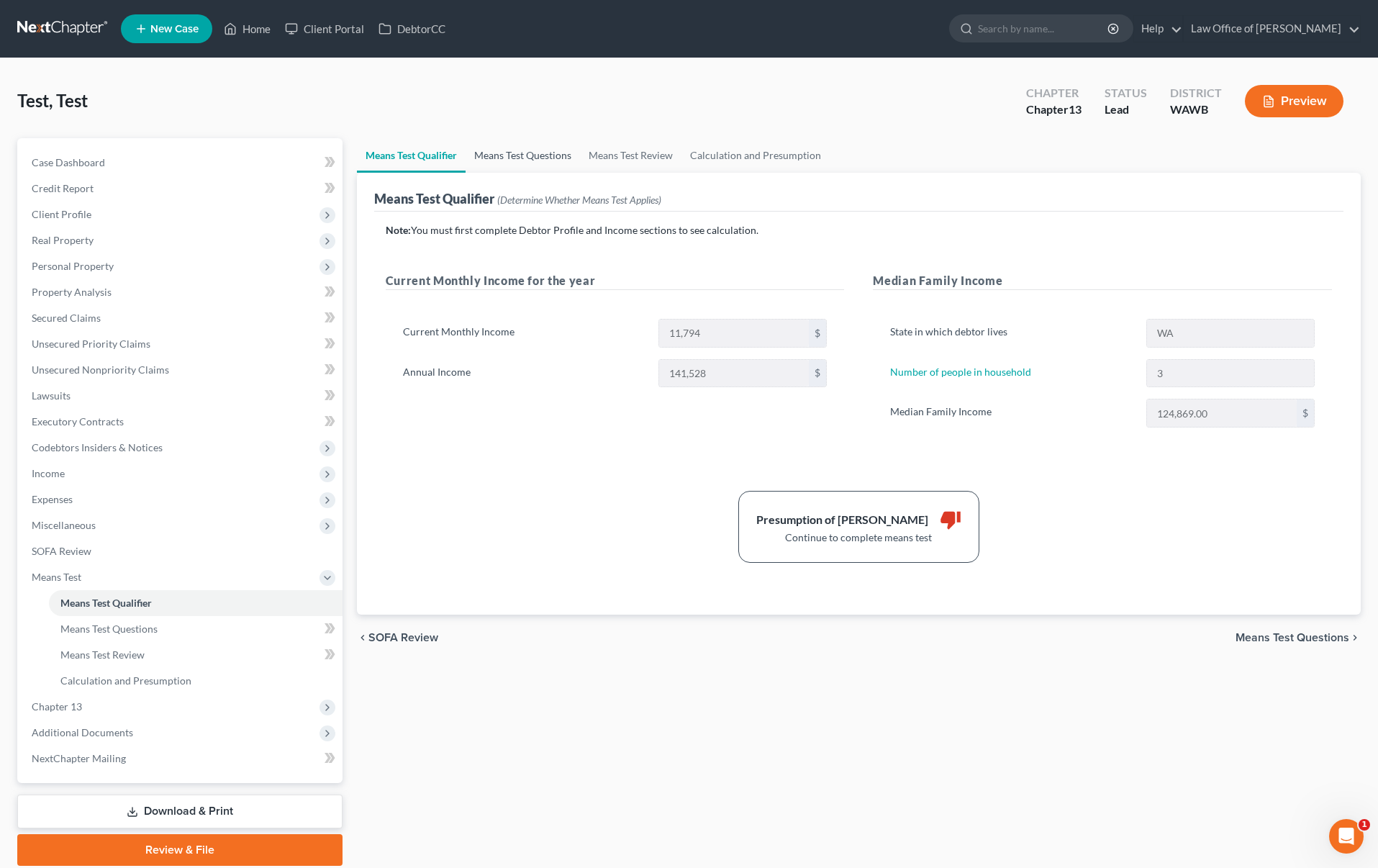
click at [520, 158] on link "Means Test Questions" at bounding box center [523, 155] width 114 height 34
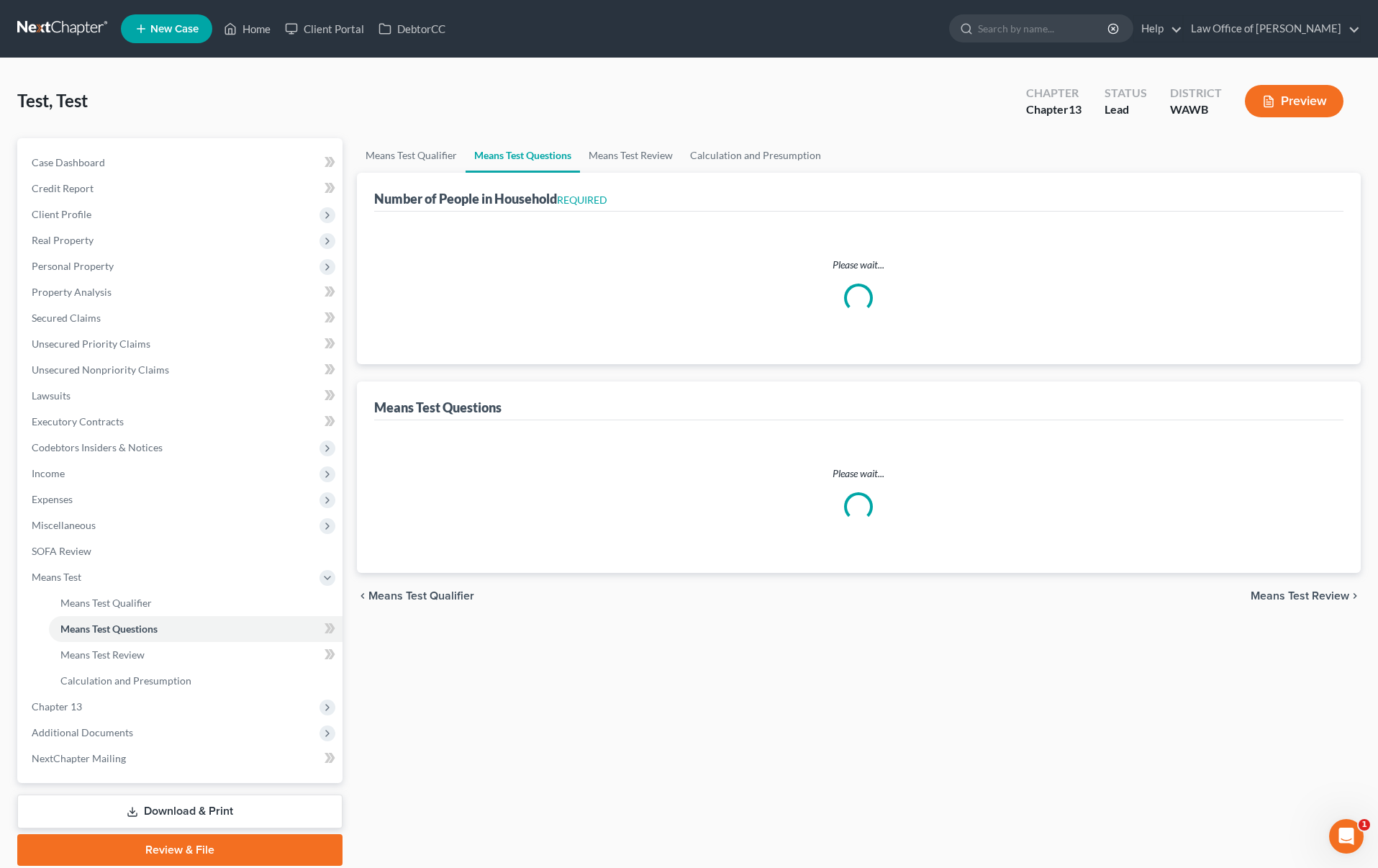
select select "0"
select select "60"
select select "1"
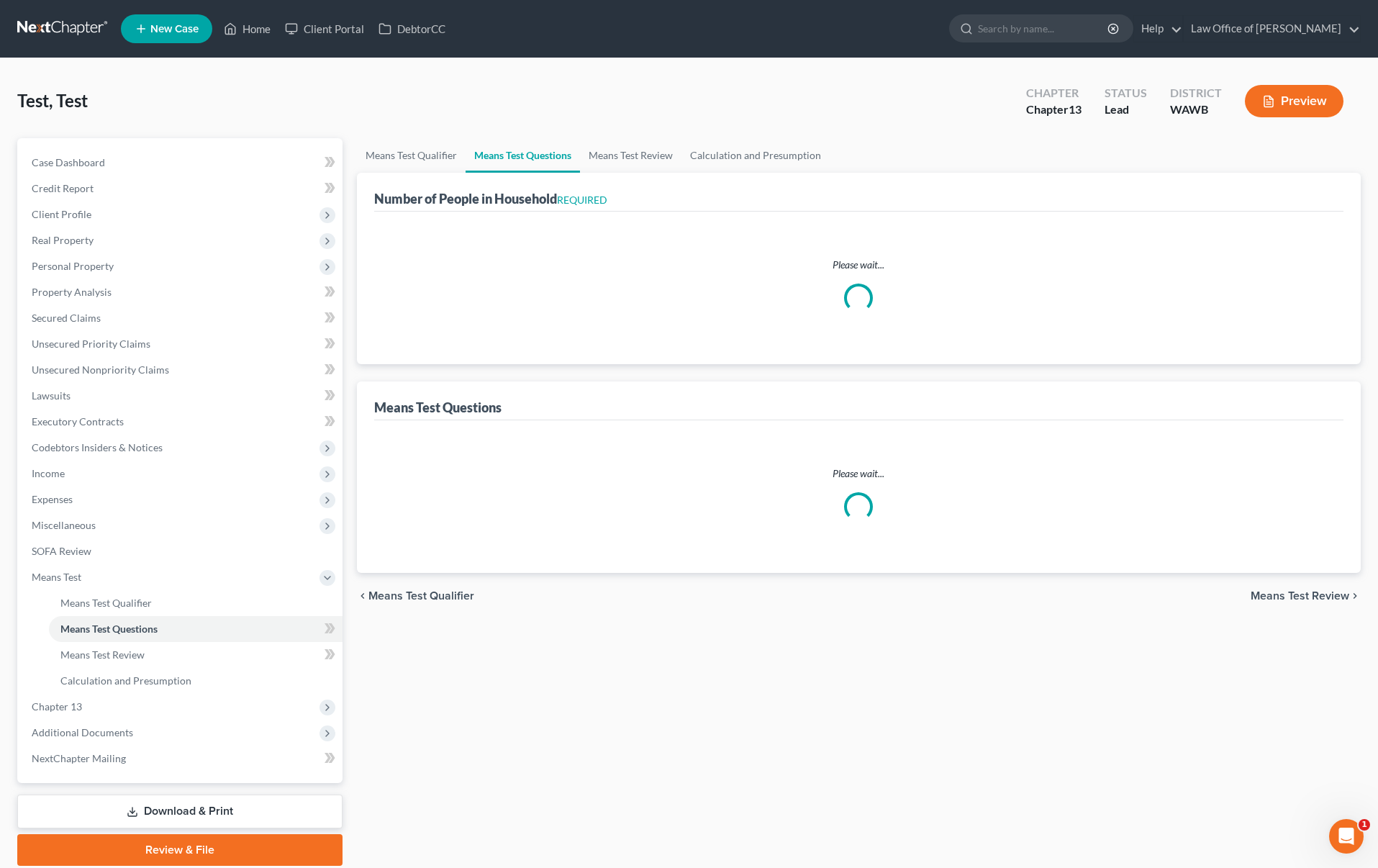
select select "0"
select select "1"
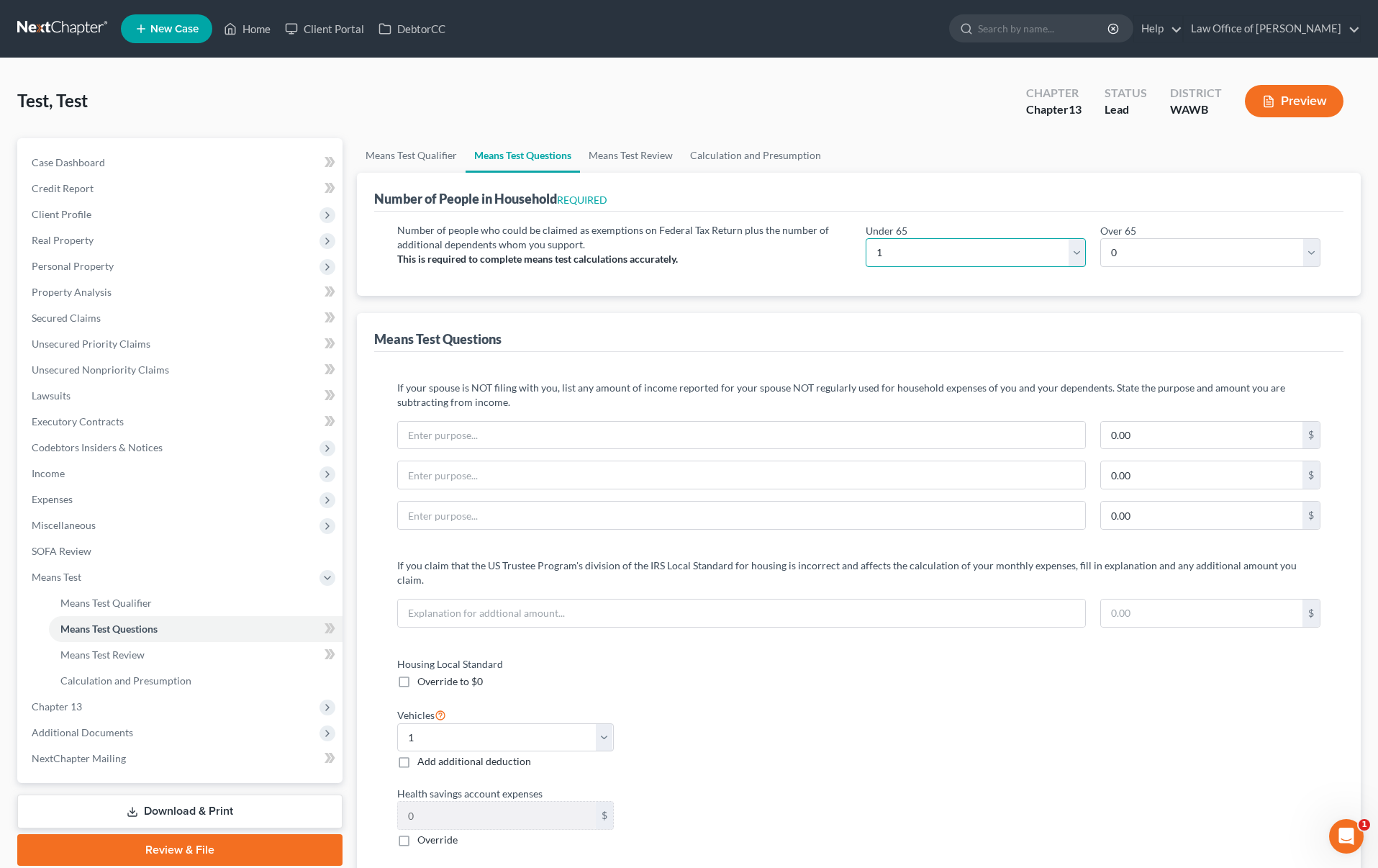
click at [917, 251] on select "# 0 1 2 3 4 5 6 7 8 9 10" at bounding box center [976, 252] width 220 height 29
select select "3"
click at [866, 238] on select "# 0 1 2 3 4 5 6 7 8 9 10" at bounding box center [976, 252] width 220 height 29
click at [514, 724] on select "Select 0 1 2 3 4 5" at bounding box center [506, 738] width 216 height 29
select select "2"
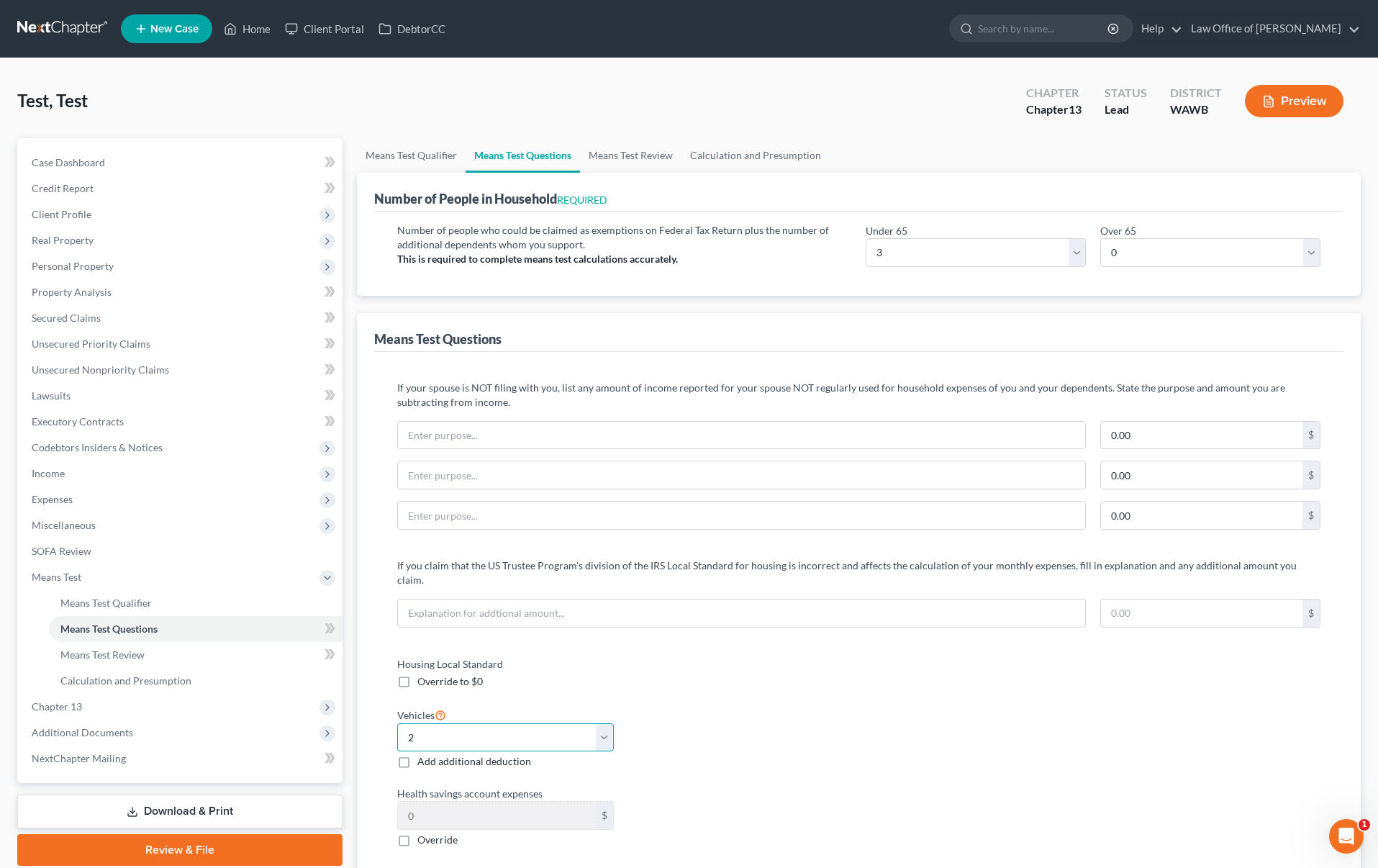
click at [397, 724] on select "Select 0 1 2 3 4 5" at bounding box center [506, 738] width 216 height 29
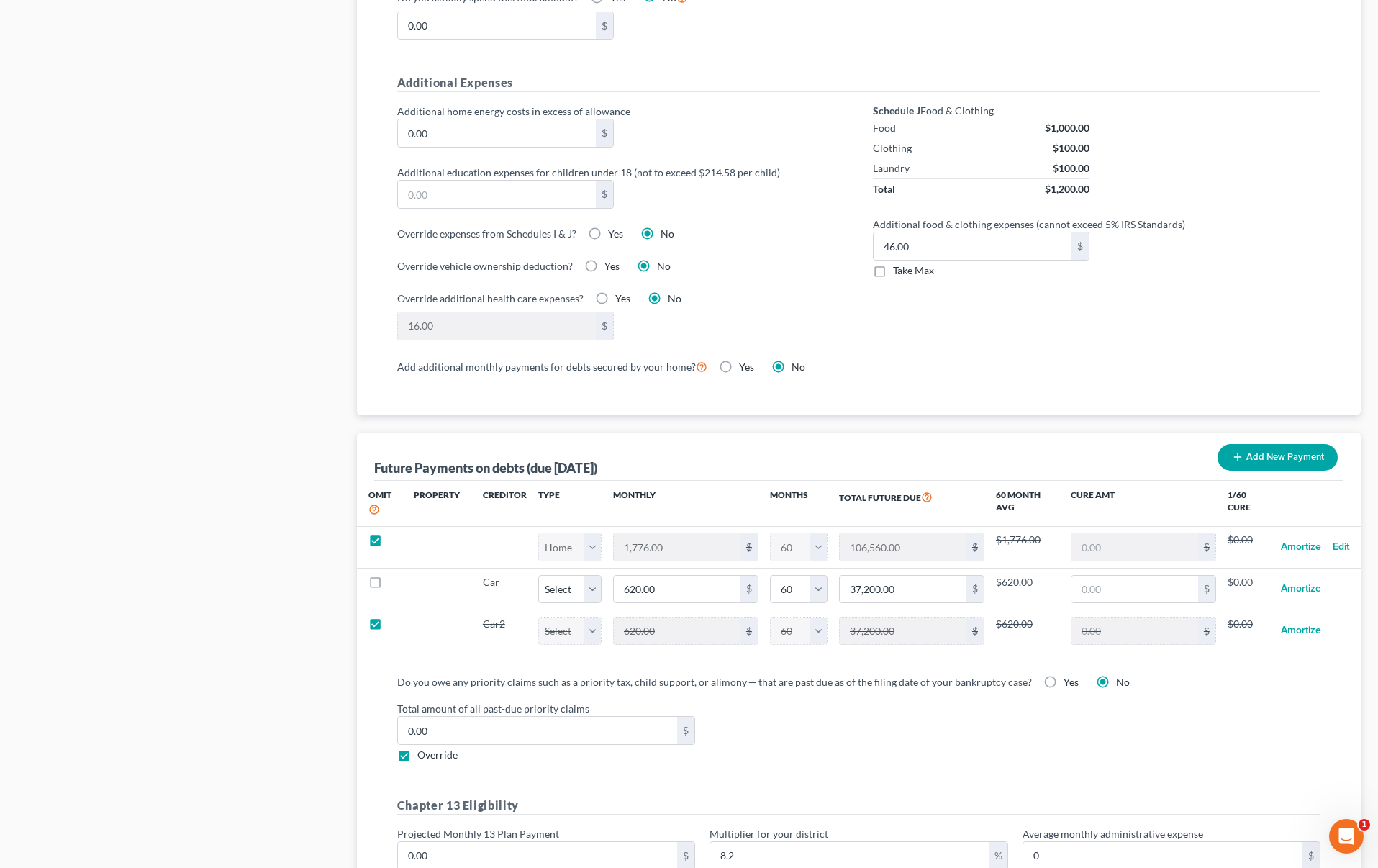
scroll to position [1016, 0]
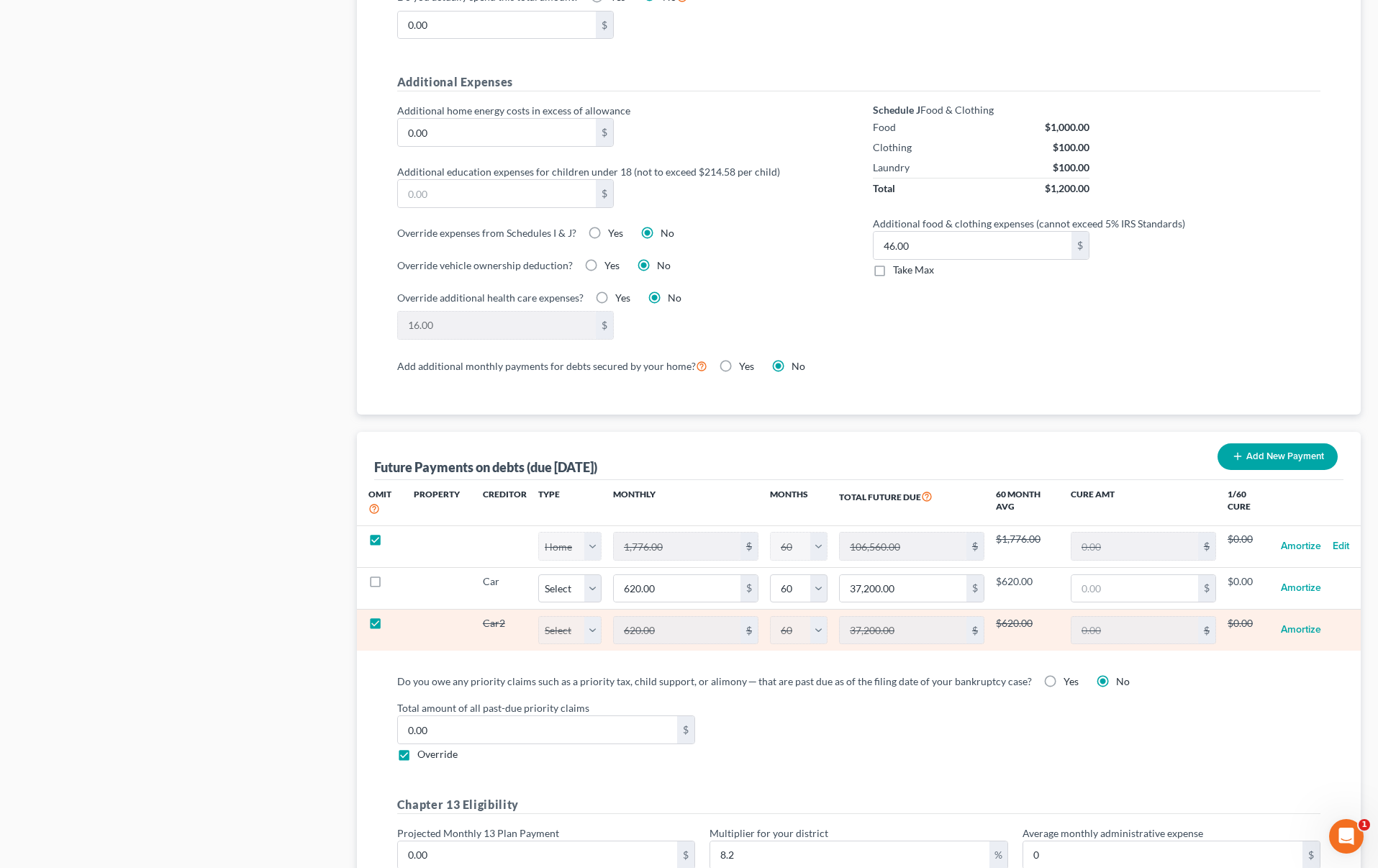
click at [388, 627] on label at bounding box center [388, 627] width 0 height 0
click at [395, 617] on input "checkbox" at bounding box center [399, 621] width 9 height 9
checkbox input "false"
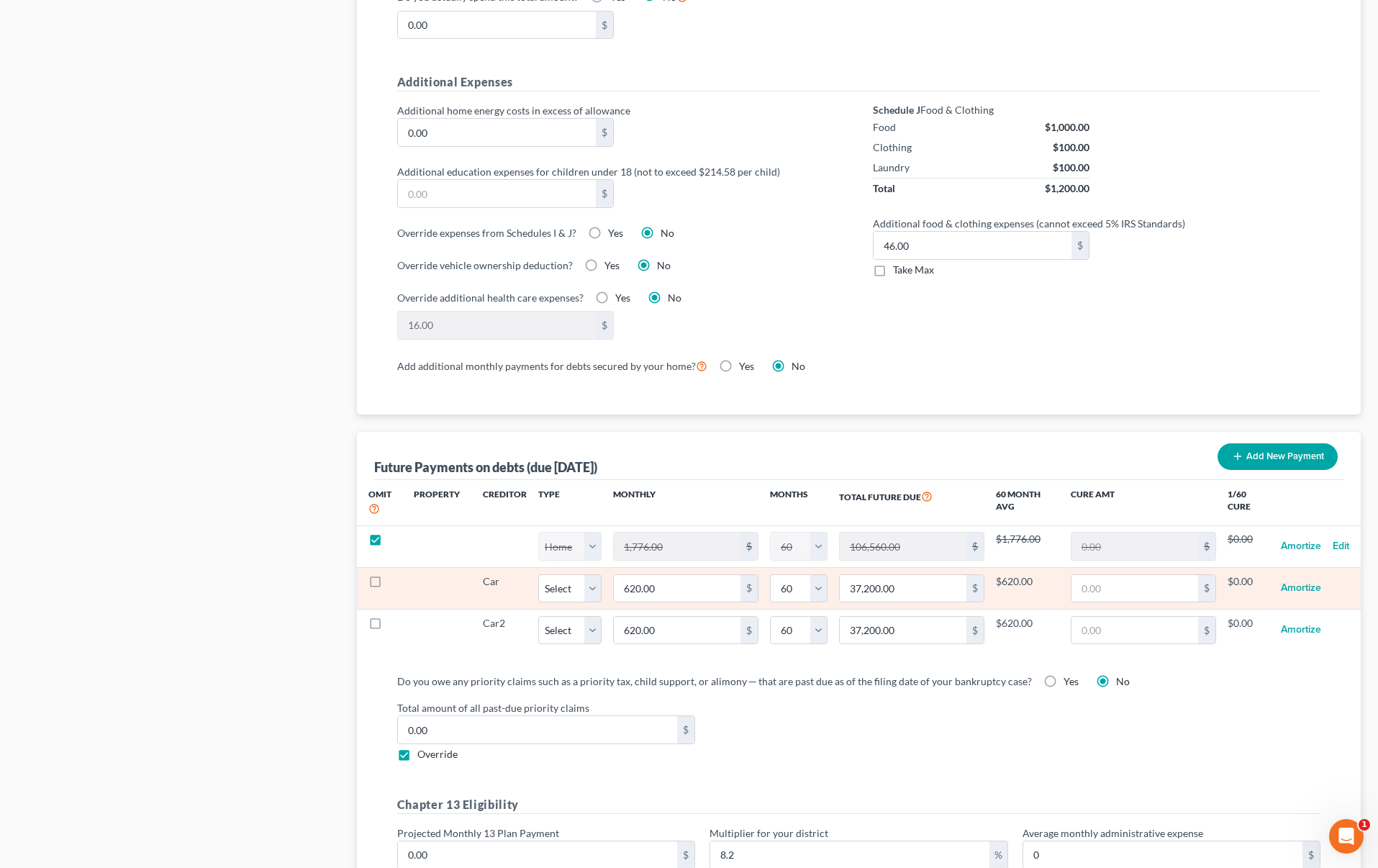
select select "60"
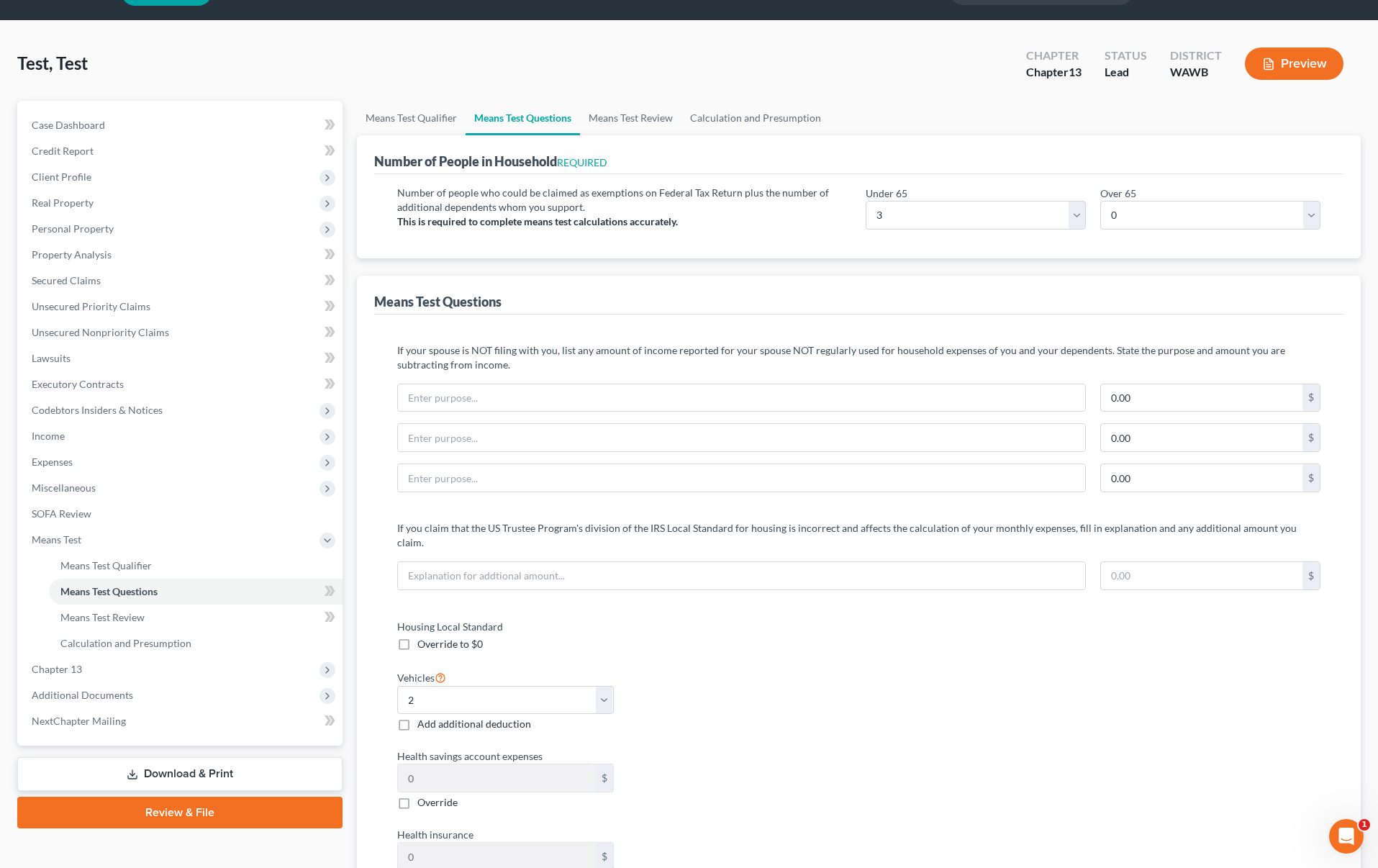
scroll to position [0, 0]
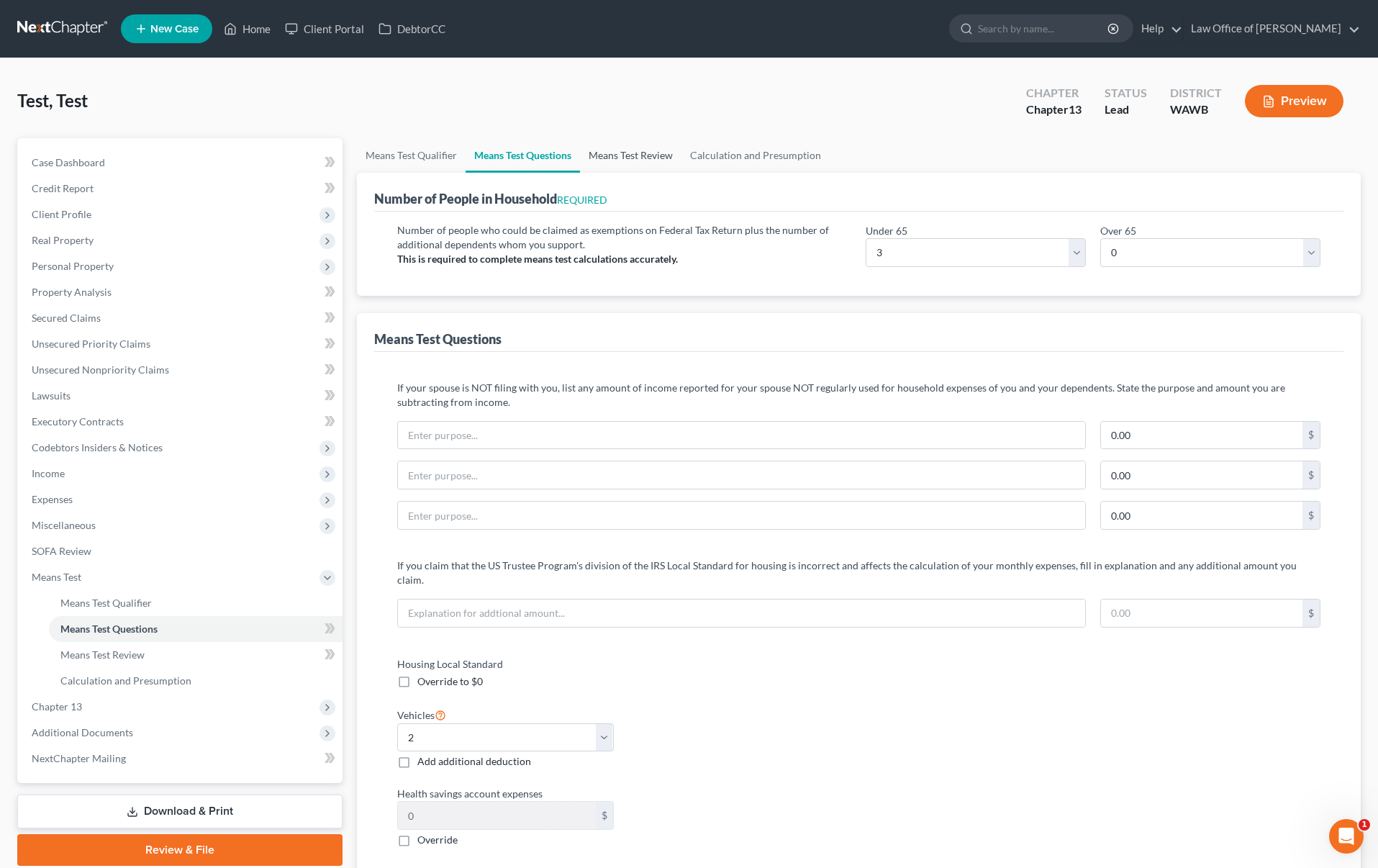
click at [633, 166] on link "Means Test Review" at bounding box center [631, 155] width 102 height 34
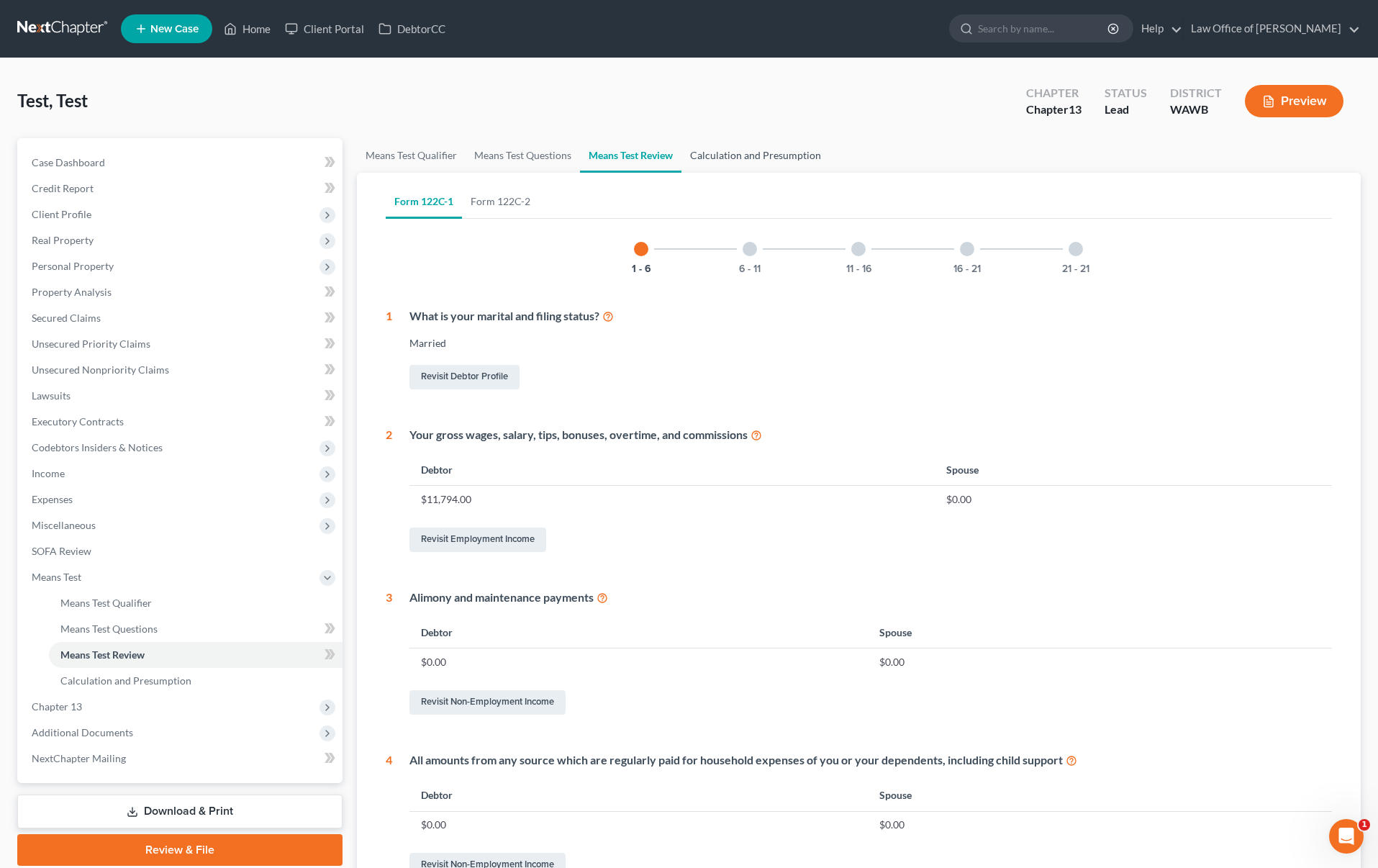
click at [751, 158] on link "Calculation and Presumption" at bounding box center [755, 155] width 149 height 34
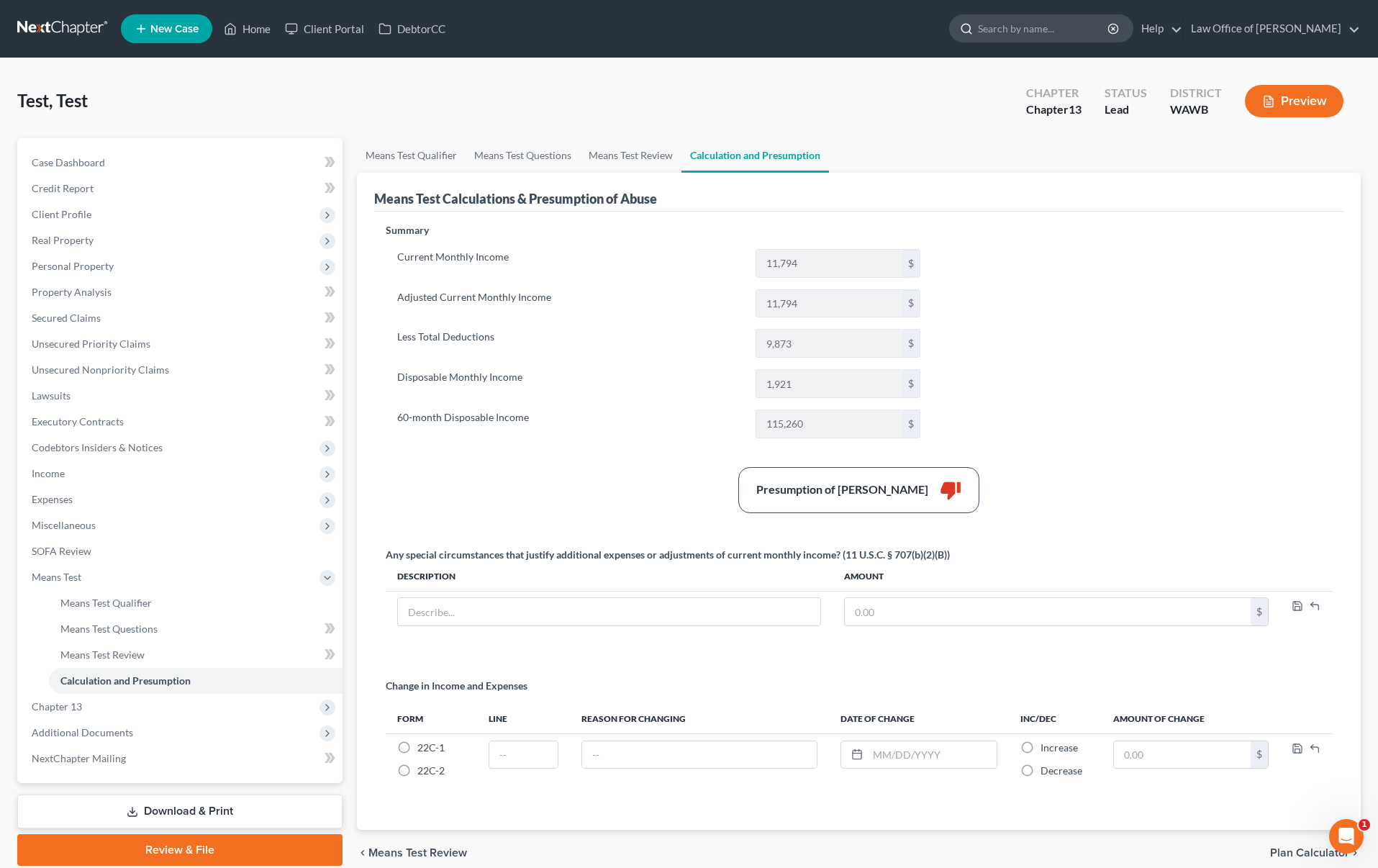
click at [1081, 25] on input "search" at bounding box center [1044, 29] width 132 height 27
type input "j"
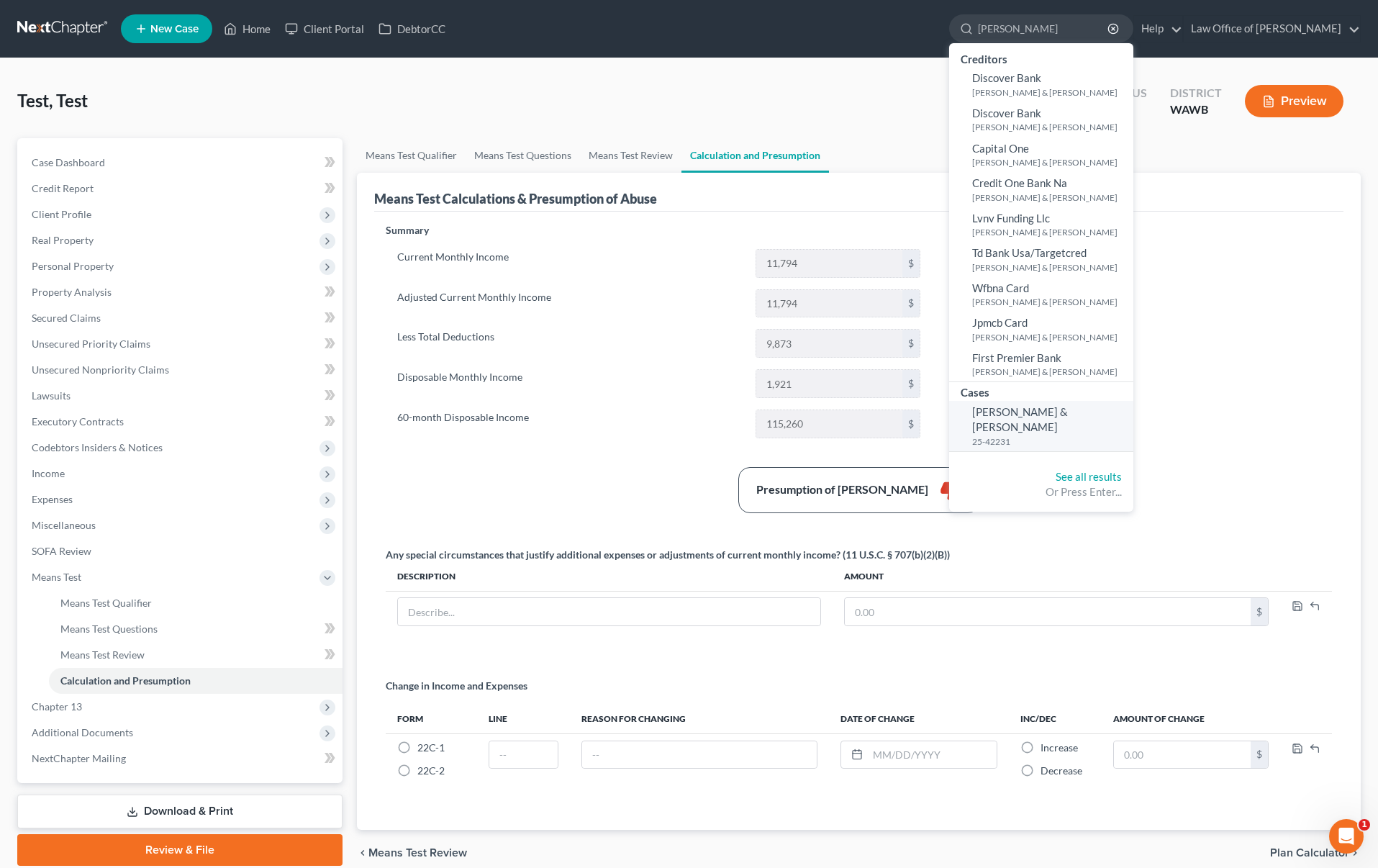
type input "[PERSON_NAME]"
click at [1054, 416] on span "[PERSON_NAME] & [PERSON_NAME]" at bounding box center [1020, 419] width 96 height 28
select select "6"
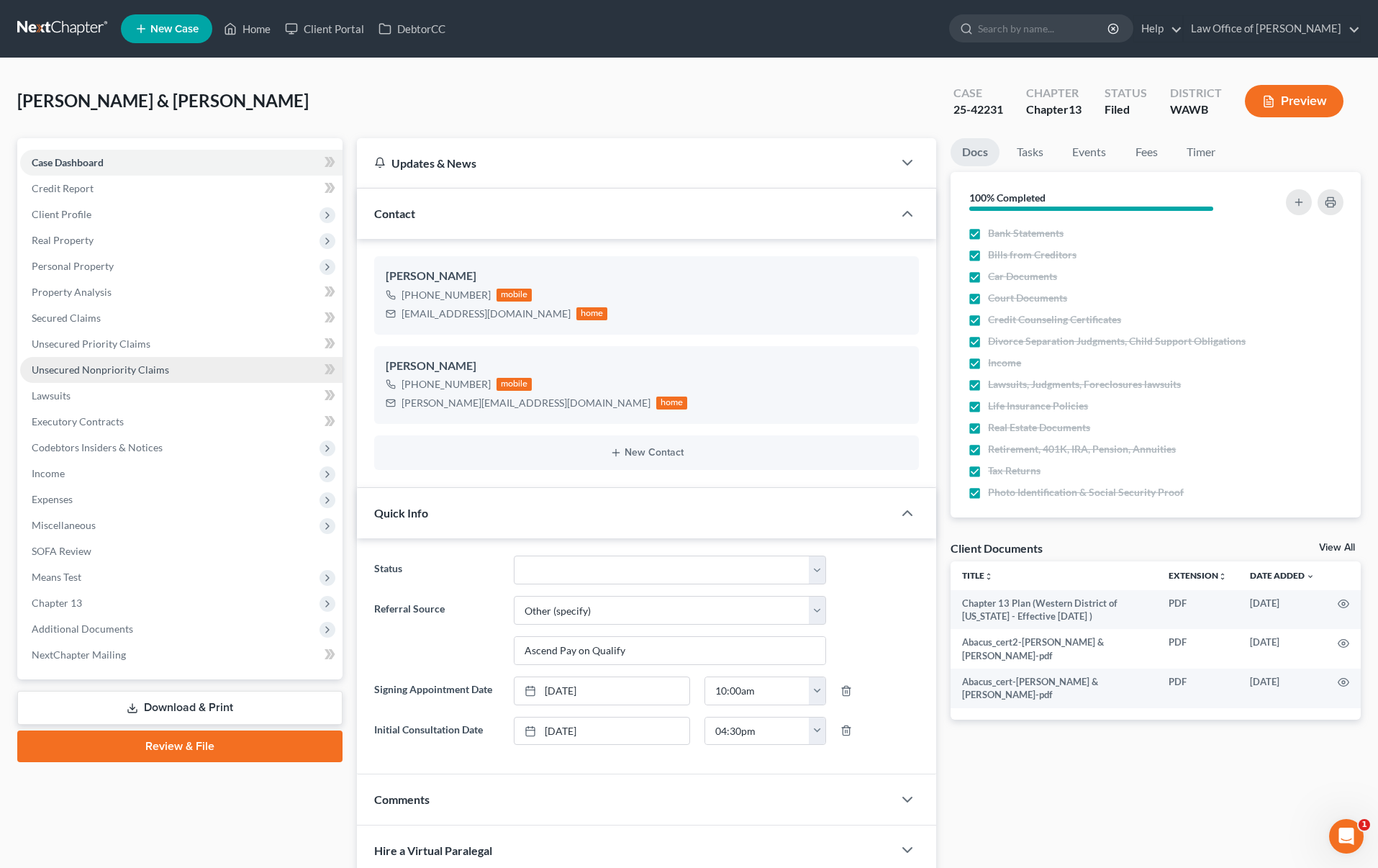
click at [189, 365] on link "Unsecured Nonpriority Claims" at bounding box center [181, 370] width 323 height 26
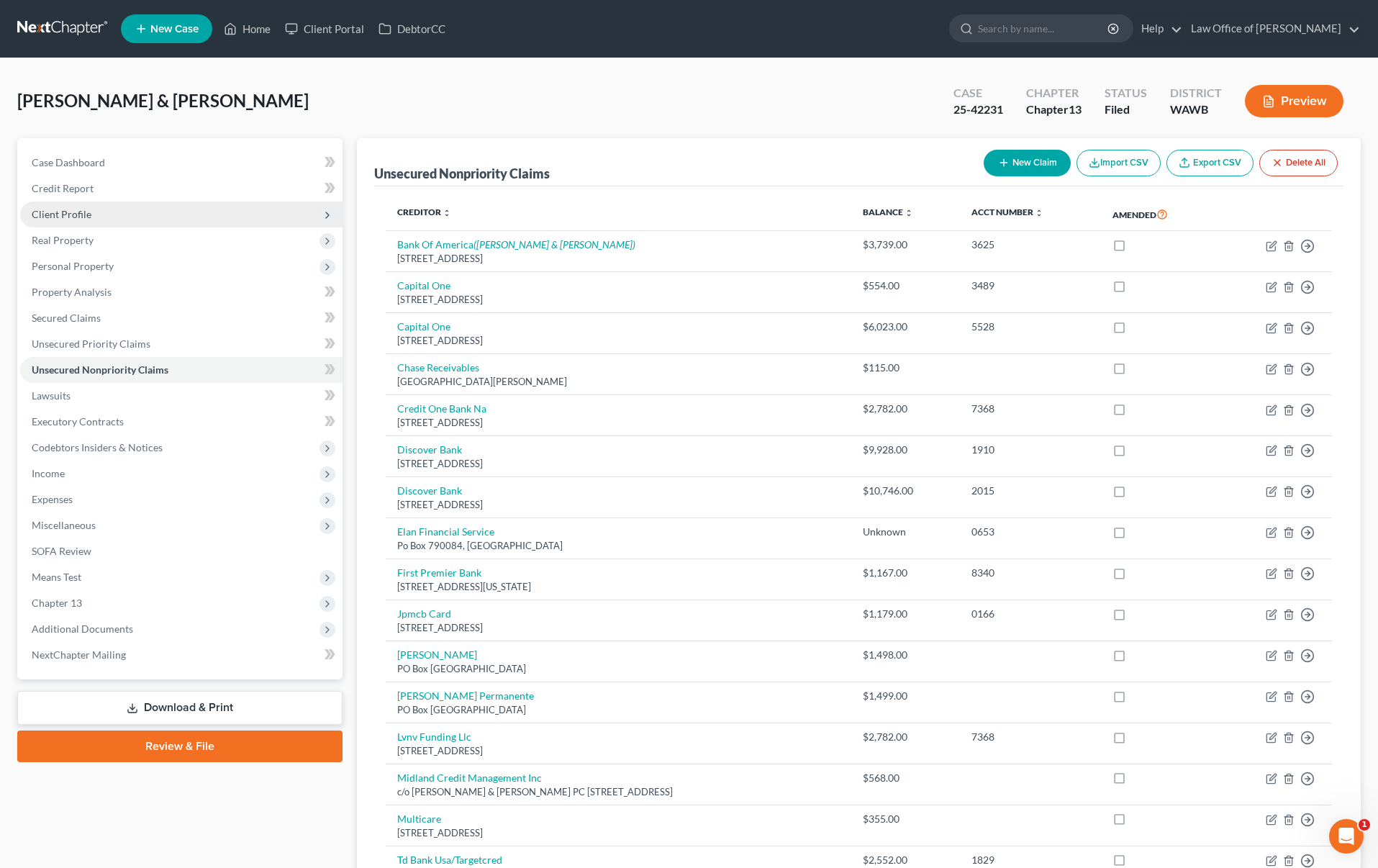
click at [62, 208] on span "Client Profile" at bounding box center [61, 215] width 59 height 13
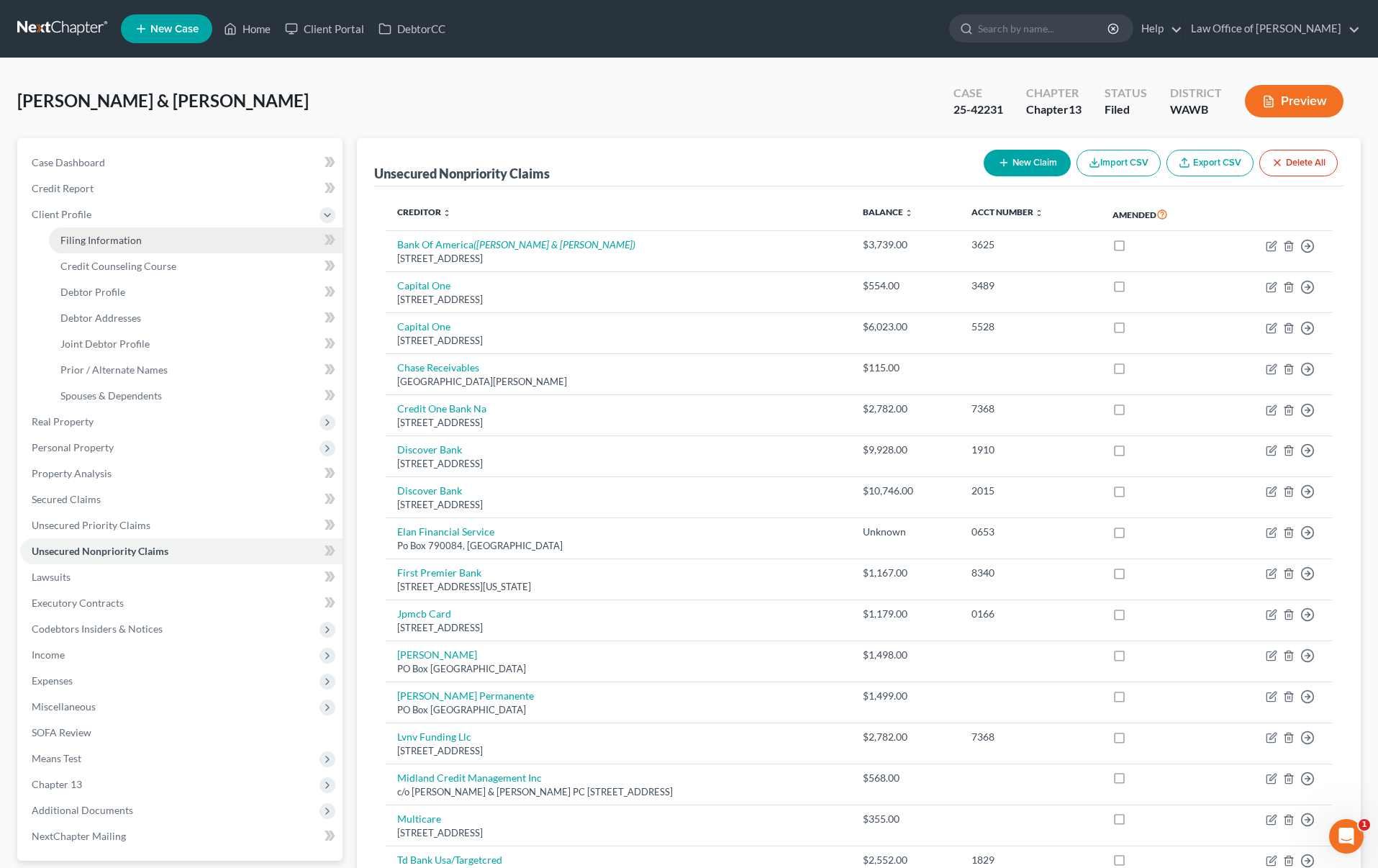
click at [65, 234] on span "Filing Information" at bounding box center [101, 241] width 81 height 13
select select "1"
select select "3"
select select "50"
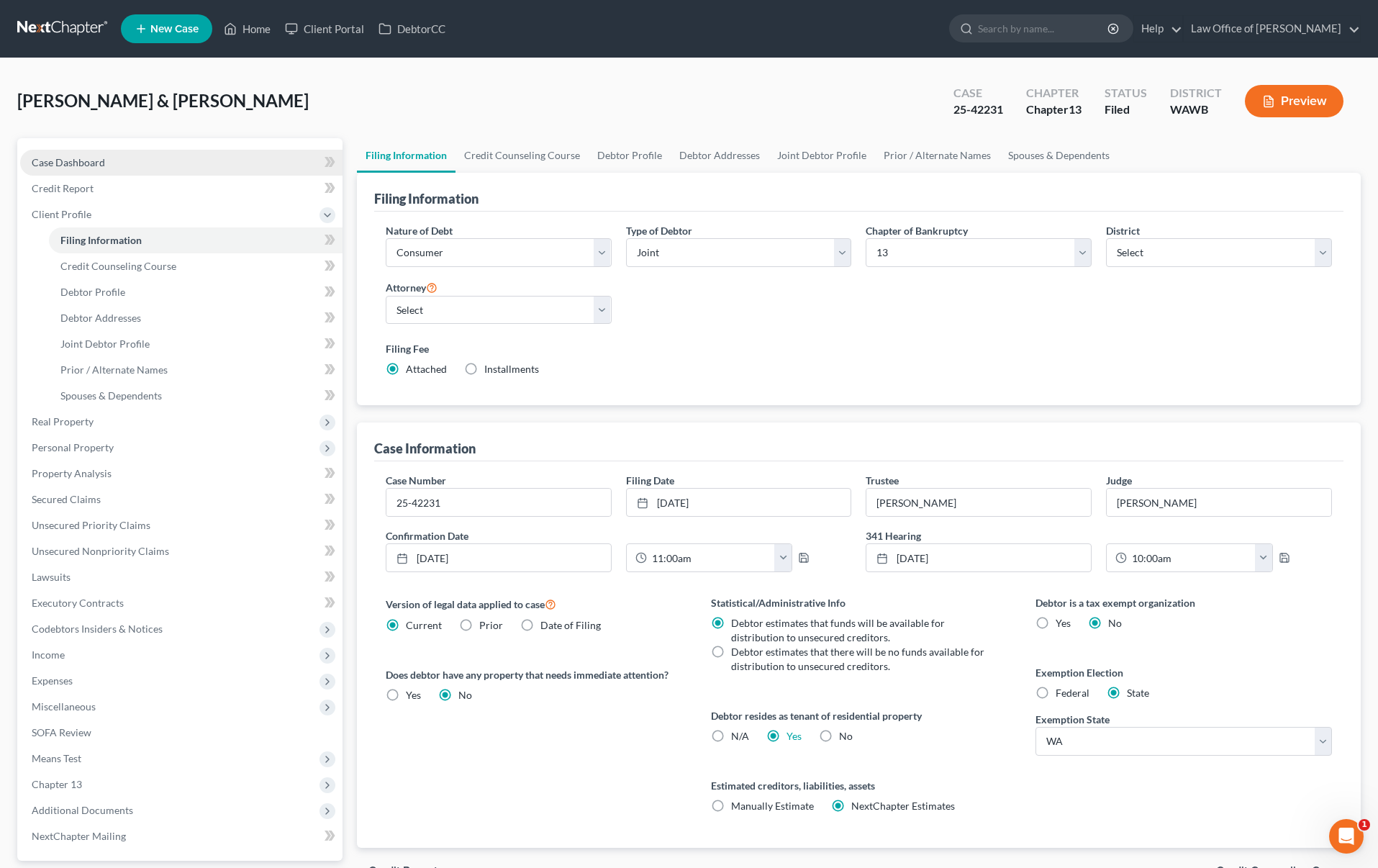
click at [88, 158] on span "Case Dashboard" at bounding box center [68, 162] width 73 height 13
select select "6"
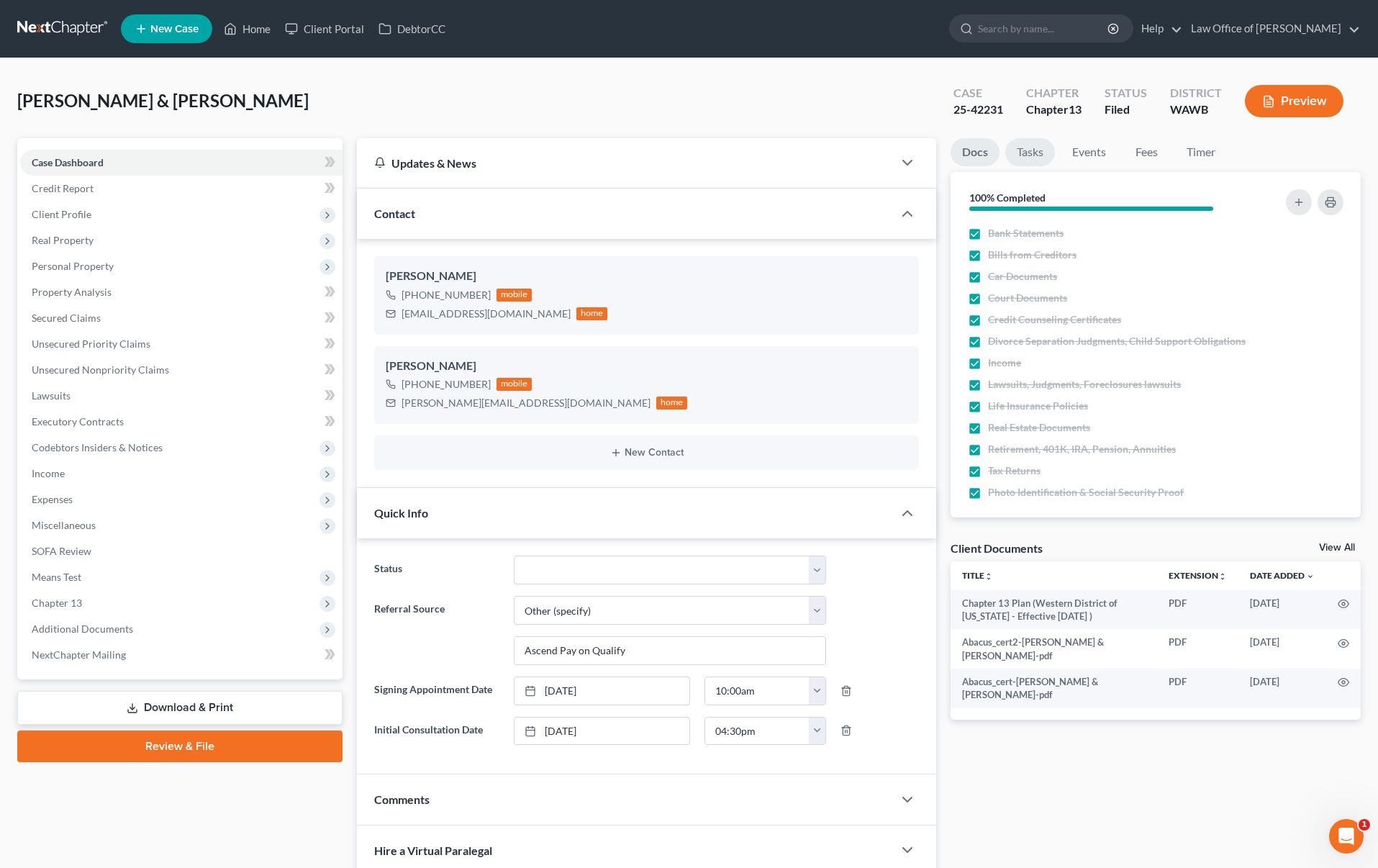
click at [1025, 152] on link "Tasks" at bounding box center [1030, 151] width 50 height 28
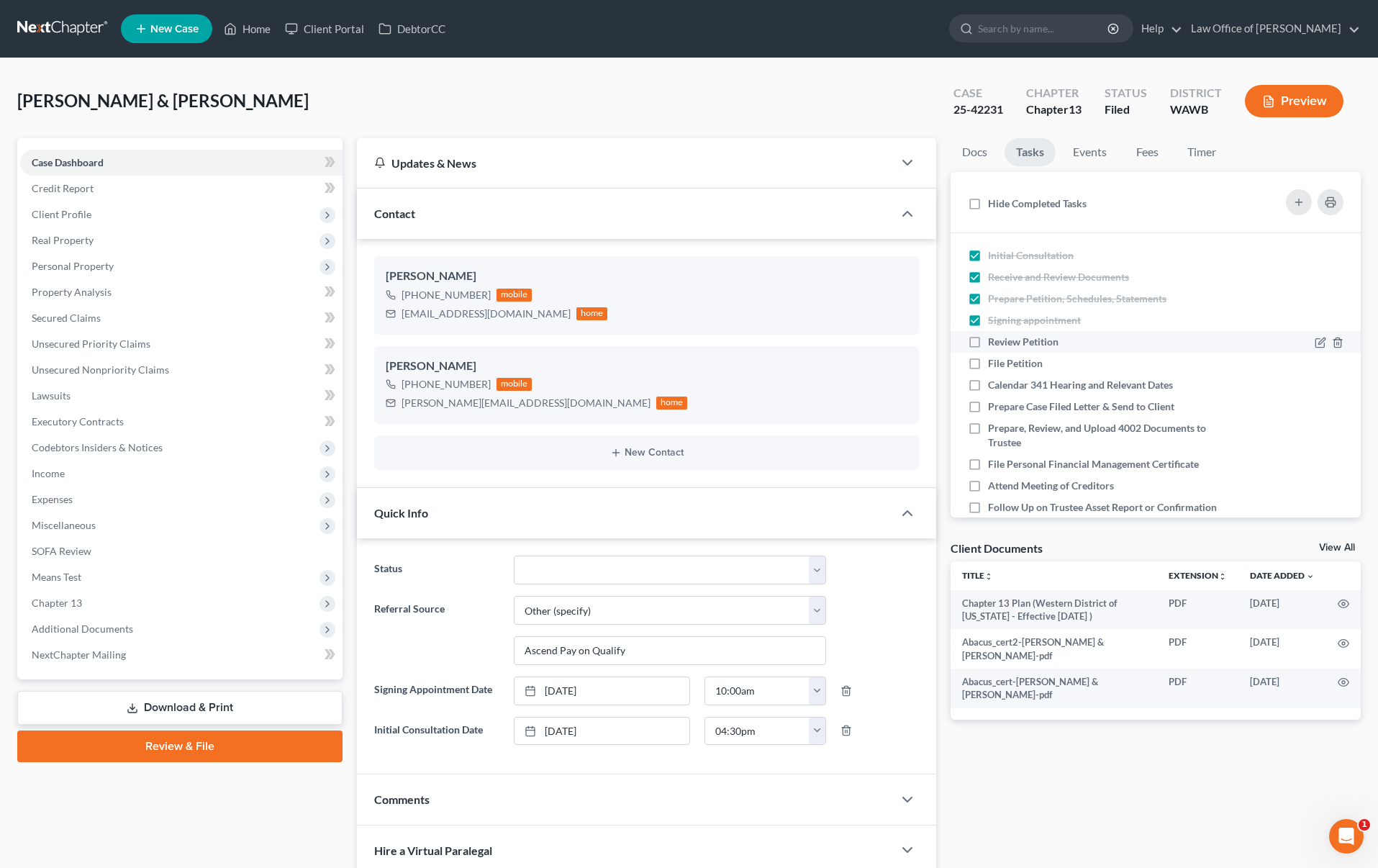
click at [989, 342] on label "Review Petition" at bounding box center [1029, 342] width 82 height 14
click at [994, 342] on input "Review Petition" at bounding box center [999, 339] width 9 height 9
checkbox input "true"
click at [989, 360] on label "File Petition" at bounding box center [1021, 363] width 66 height 14
click at [994, 360] on input "File Petition" at bounding box center [999, 361] width 9 height 9
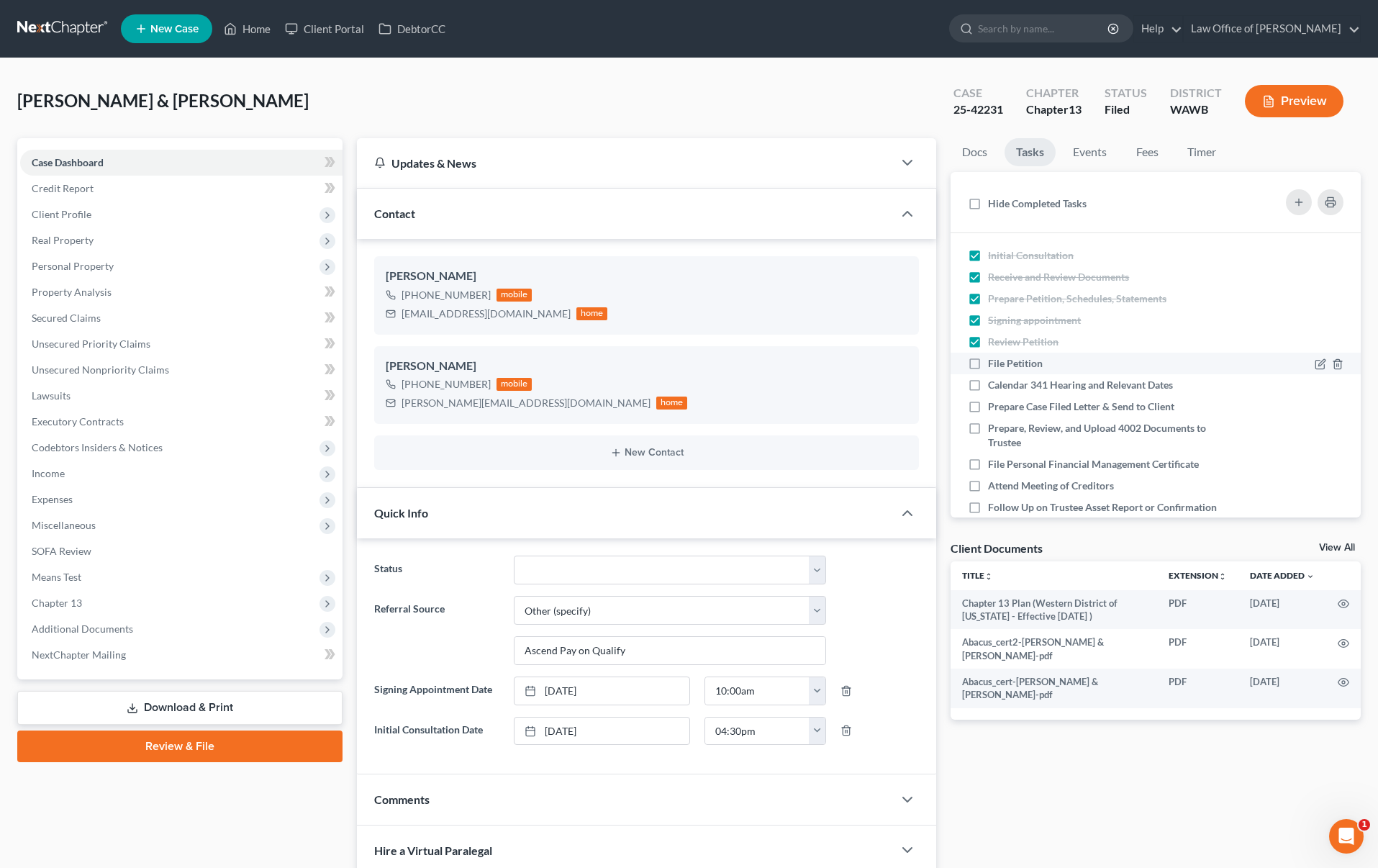
checkbox input "true"
click at [989, 388] on label "Calendar 341 Hearing and Relevant Dates" at bounding box center [1087, 385] width 196 height 14
click at [994, 388] on input "Calendar 341 Hearing and Relevant Dates" at bounding box center [999, 382] width 9 height 9
checkbox input "true"
click at [989, 412] on label "Prepare Case Filed Letter & Send to Client" at bounding box center [1088, 407] width 198 height 14
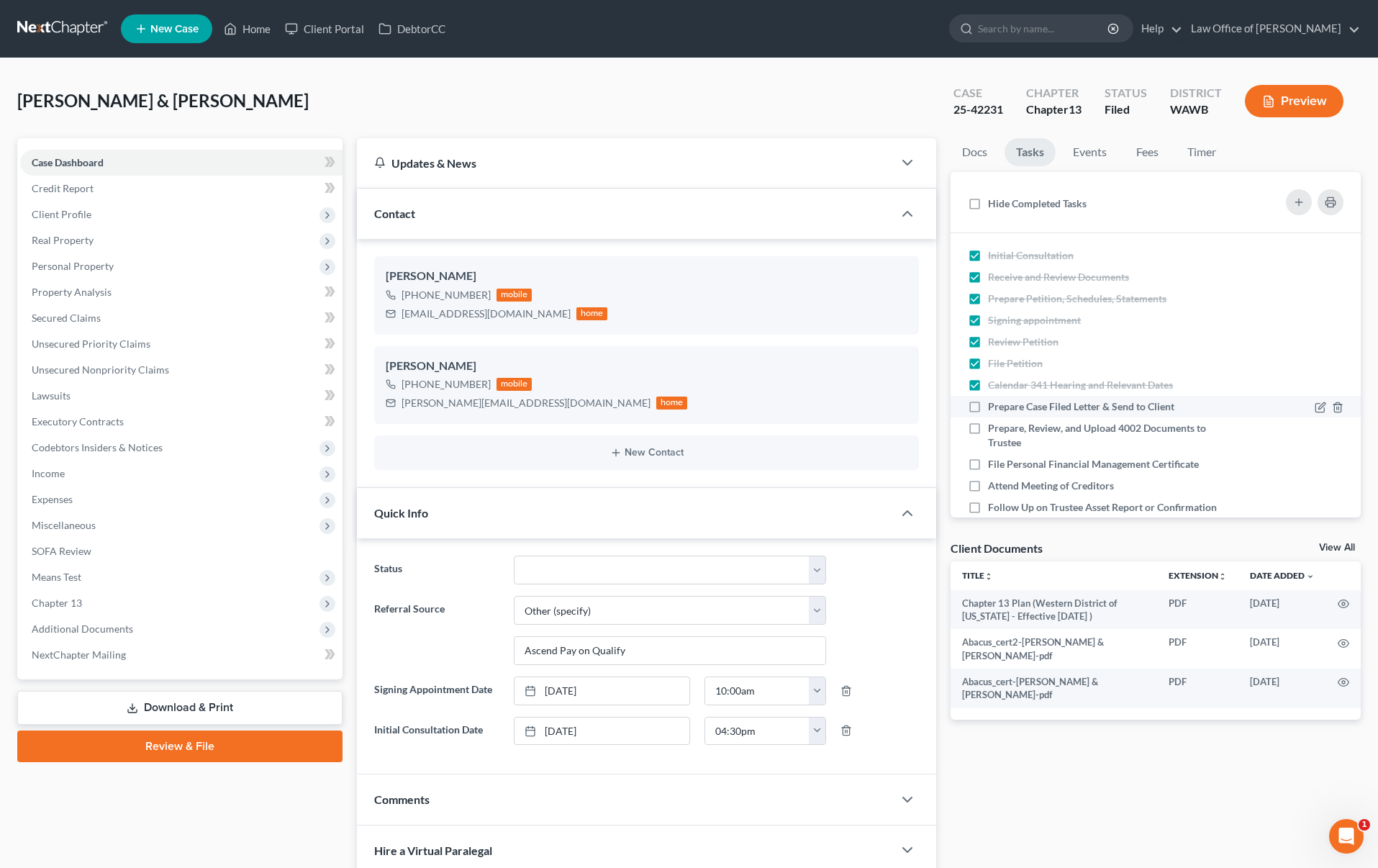
click at [994, 409] on input "Prepare Case Filed Letter & Send to Client" at bounding box center [999, 404] width 9 height 9
checkbox input "true"
click at [989, 434] on label "Prepare, Review, and Upload 4002 Documents to Trustee" at bounding box center [1109, 435] width 241 height 29
click at [994, 431] on input "Prepare, Review, and Upload 4002 Documents to Trustee" at bounding box center [999, 425] width 9 height 9
click at [989, 434] on label "Prepare, Review, and Upload 4002 Documents to Trustee" at bounding box center [1109, 435] width 241 height 29
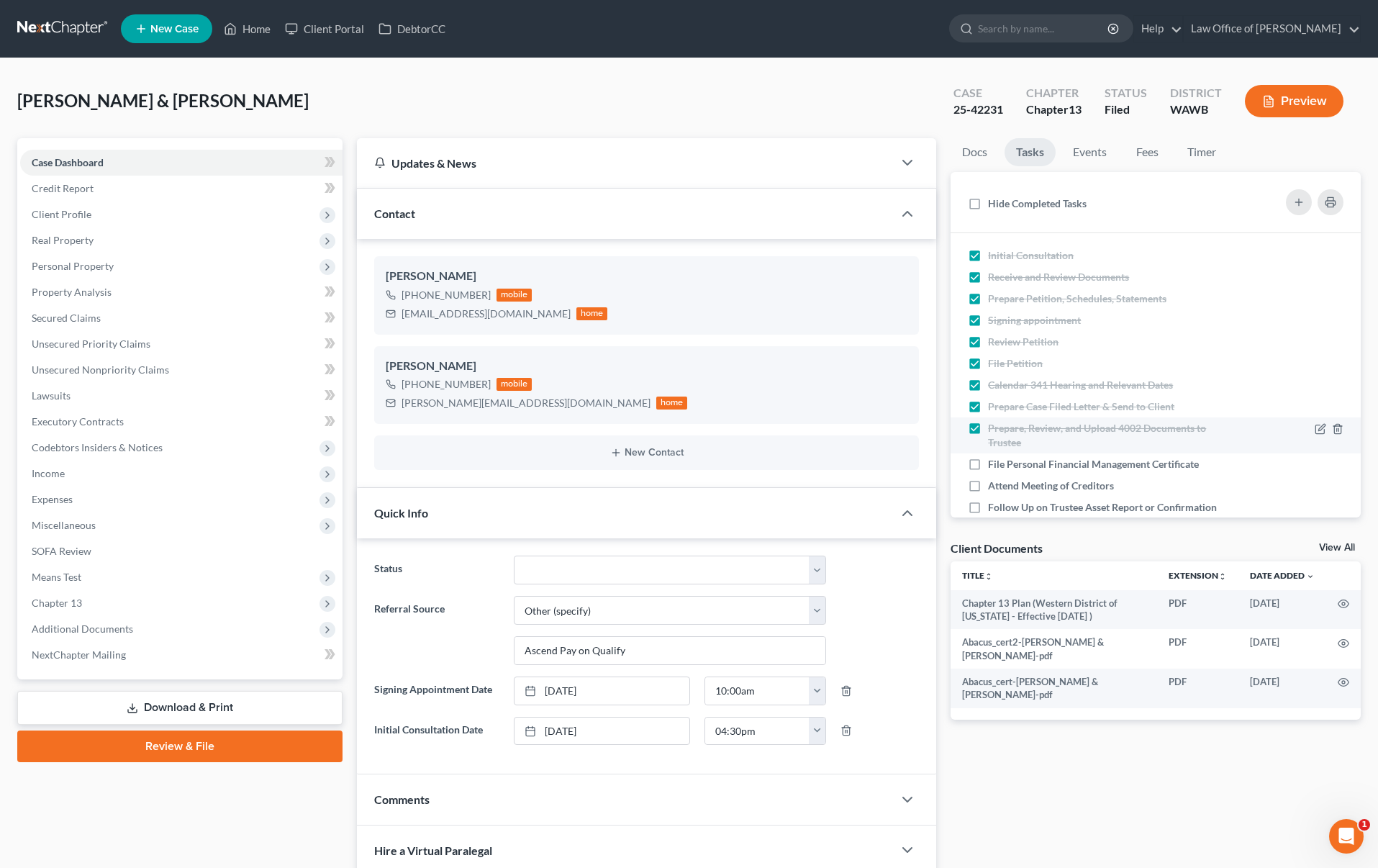
click at [994, 431] on input "Prepare, Review, and Upload 4002 Documents to Trustee" at bounding box center [999, 425] width 9 height 9
checkbox input "false"
click at [209, 622] on span "Additional Documents" at bounding box center [181, 629] width 323 height 26
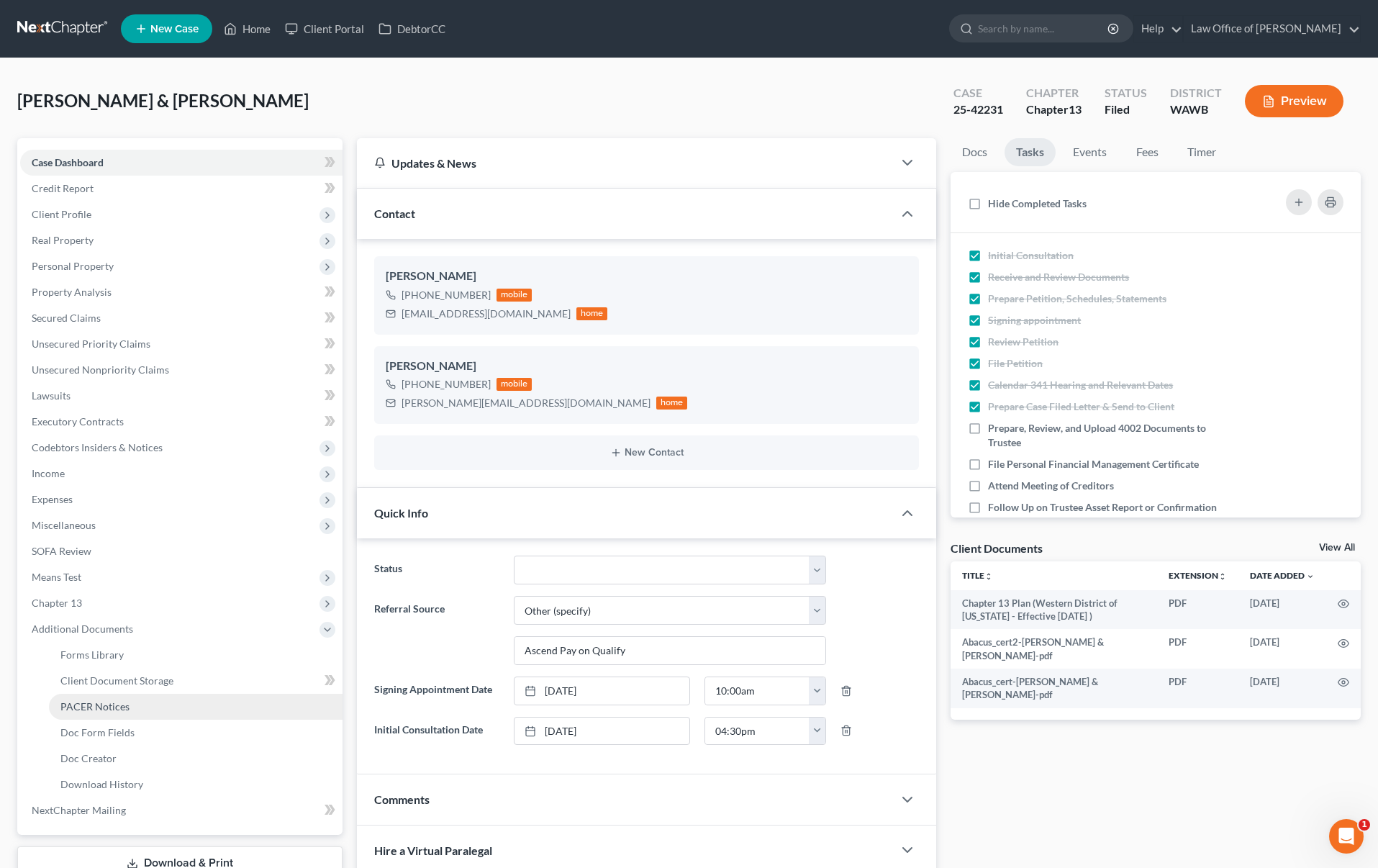
click at [175, 699] on link "PACER Notices" at bounding box center [196, 707] width 294 height 26
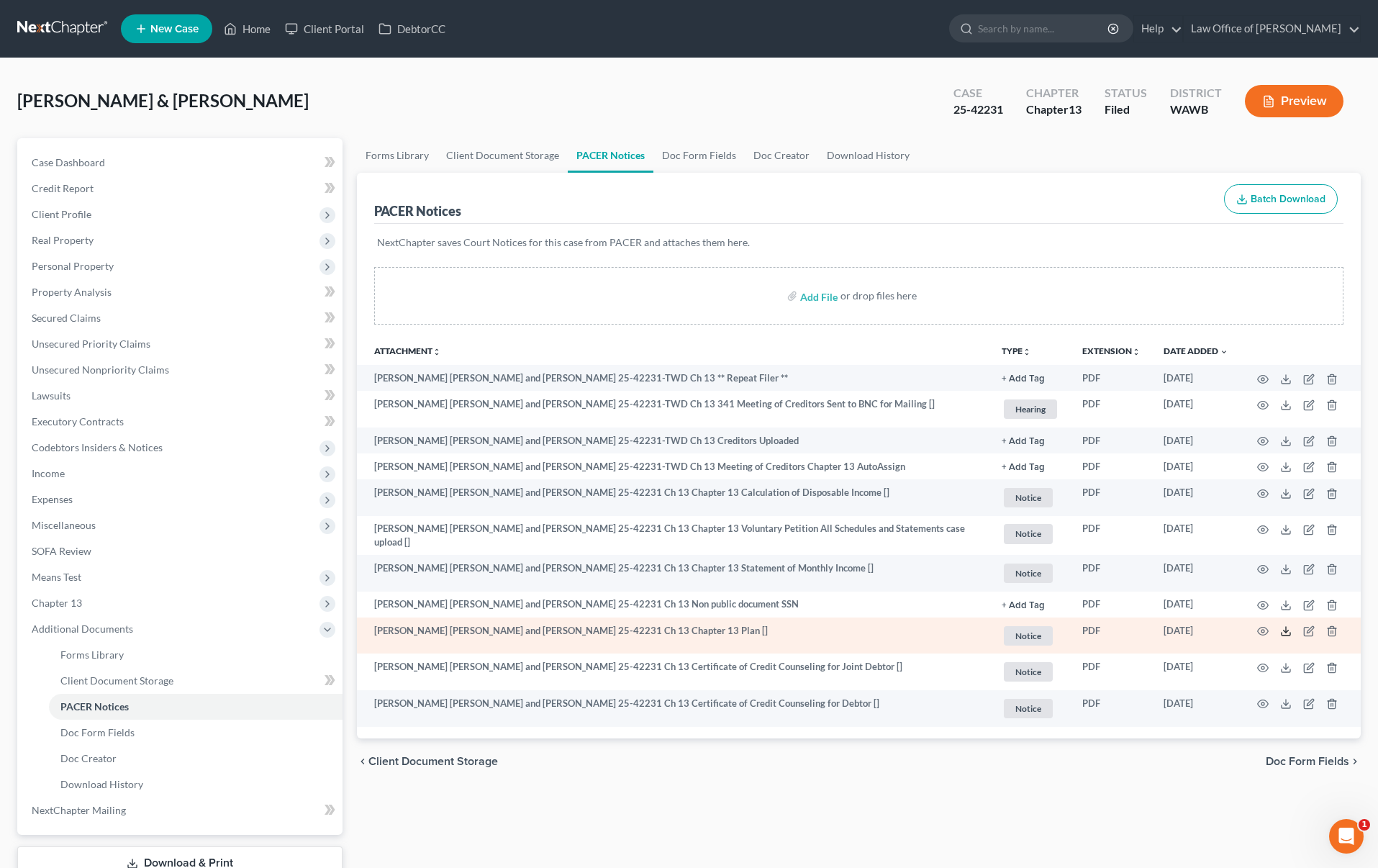
click at [1286, 628] on line at bounding box center [1286, 630] width 0 height 5
